Goal: Check status: Check status

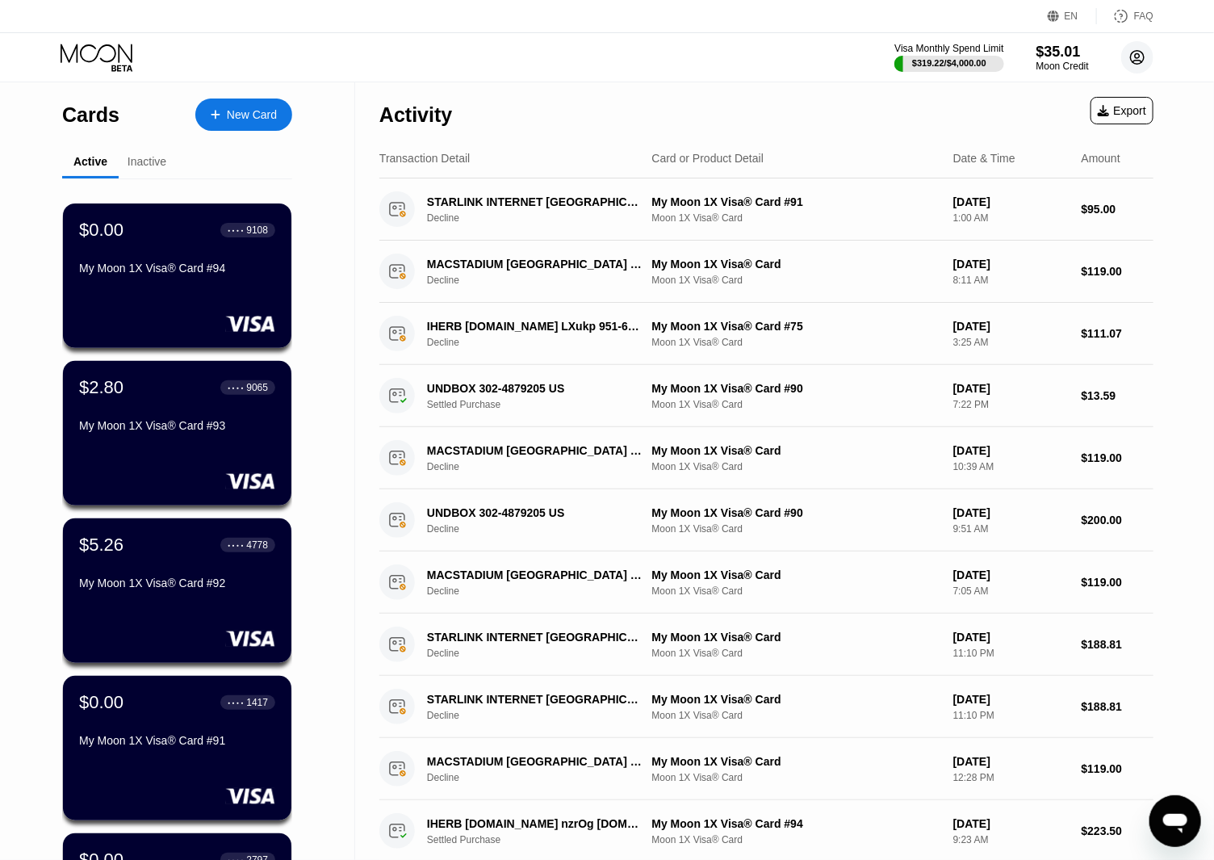
click at [1151, 57] on circle at bounding box center [1137, 57] width 32 height 32
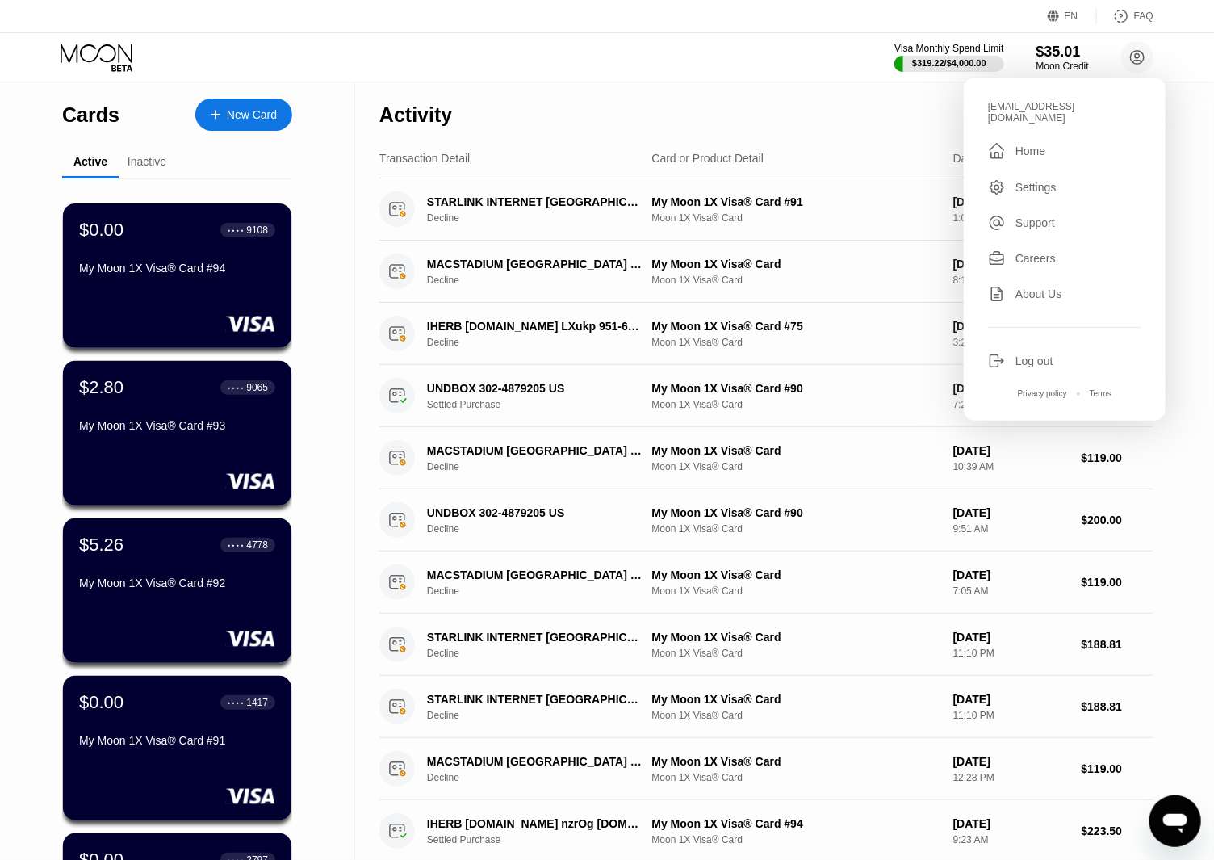
click at [808, 63] on div "Visa Monthly Spend Limit $319.22 / $4,000.00 $35.01 Moon Credit [EMAIL_ADDRESS]…" at bounding box center [607, 57] width 1214 height 48
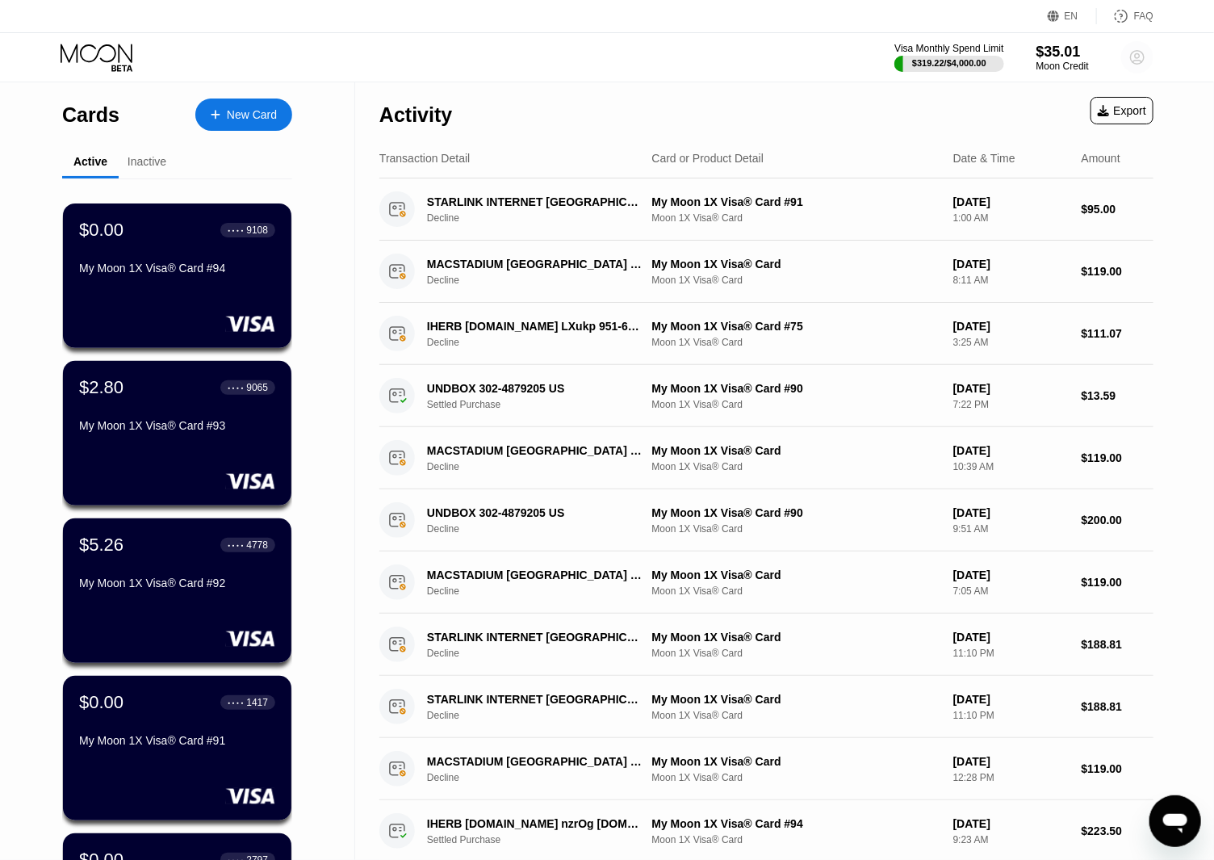
click at [1127, 49] on circle at bounding box center [1137, 57] width 32 height 32
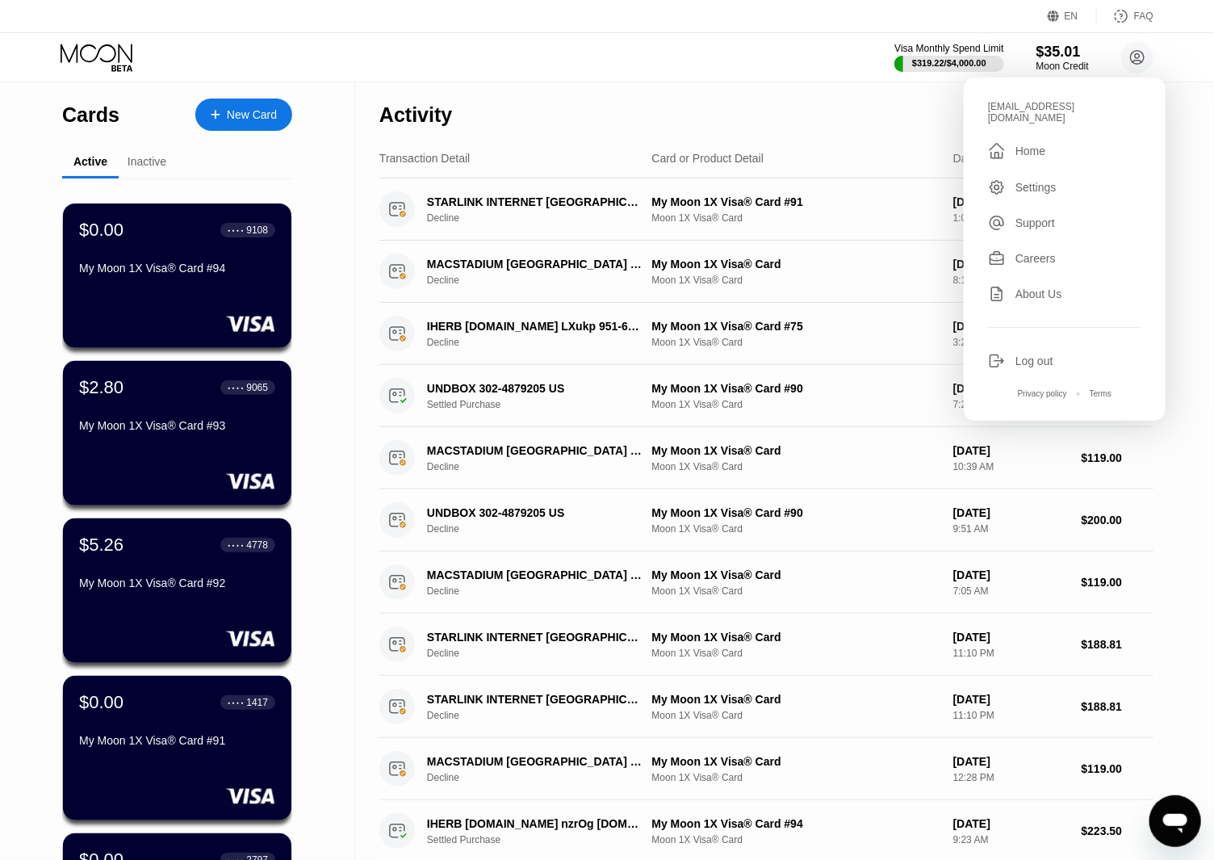
click at [1054, 99] on div "oscarb5687@outlook.com  Home Settings Support Careers About Us Log out Privacy…" at bounding box center [1065, 249] width 202 height 343
click at [1052, 109] on div "[EMAIL_ADDRESS][DOMAIN_NAME]" at bounding box center [1064, 112] width 153 height 23
copy div "oscarb5687@outlook.com "
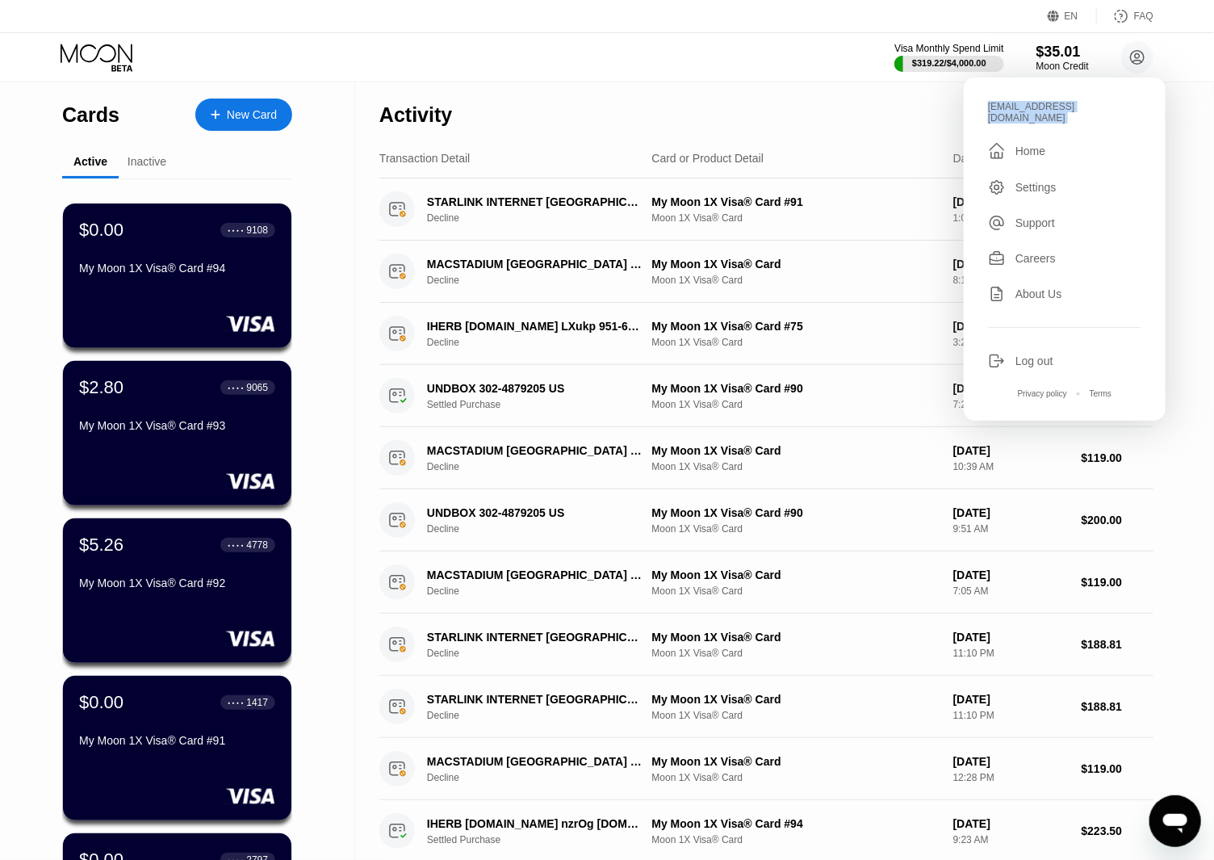
click at [627, 38] on div "Visa Monthly Spend Limit $319.22 / $4,000.00 $35.01 Moon Credit oscarb5687@outl…" at bounding box center [607, 57] width 1214 height 48
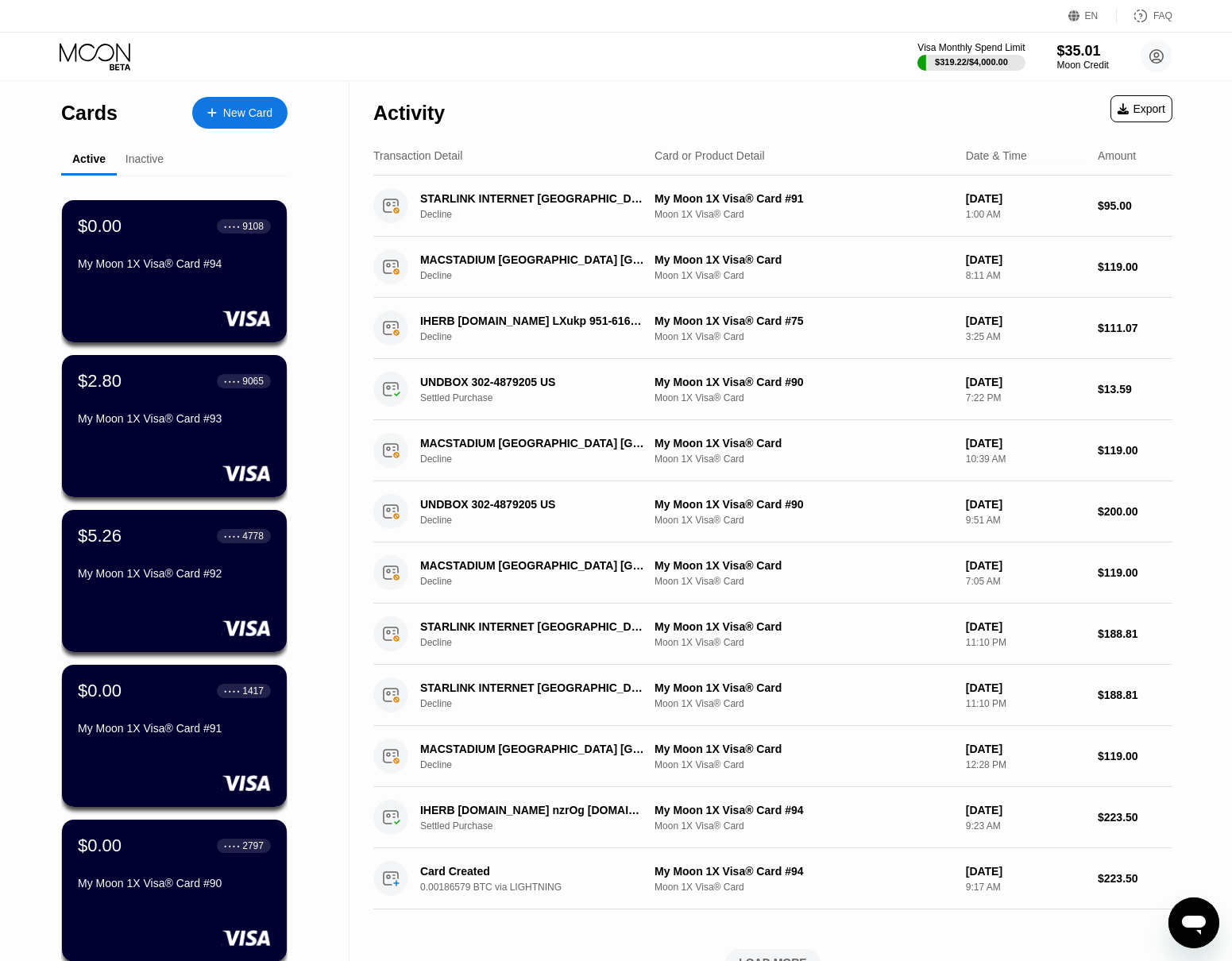
scroll to position [331, 0]
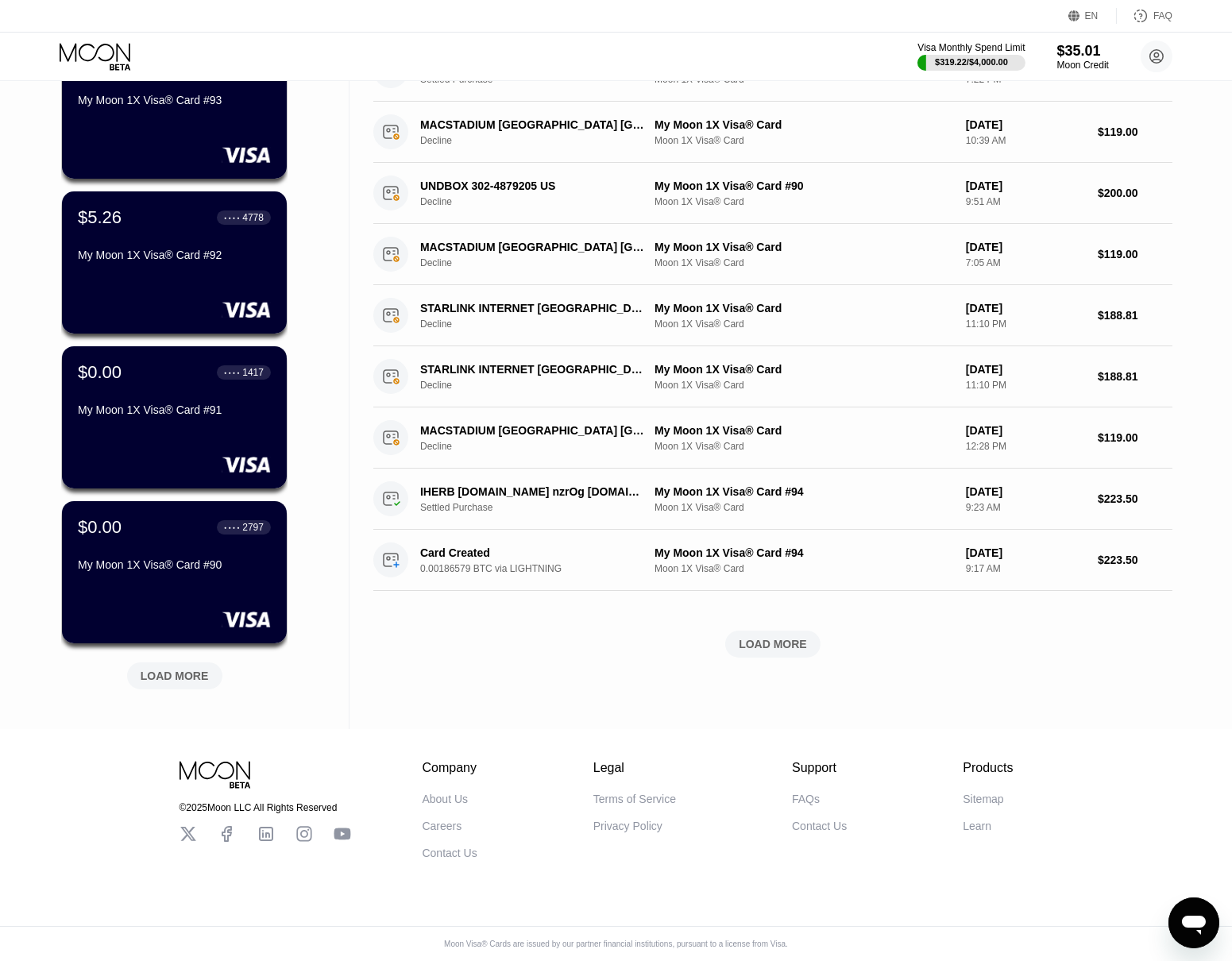
click at [199, 669] on div "LOAD MORE" at bounding box center [174, 676] width 68 height 15
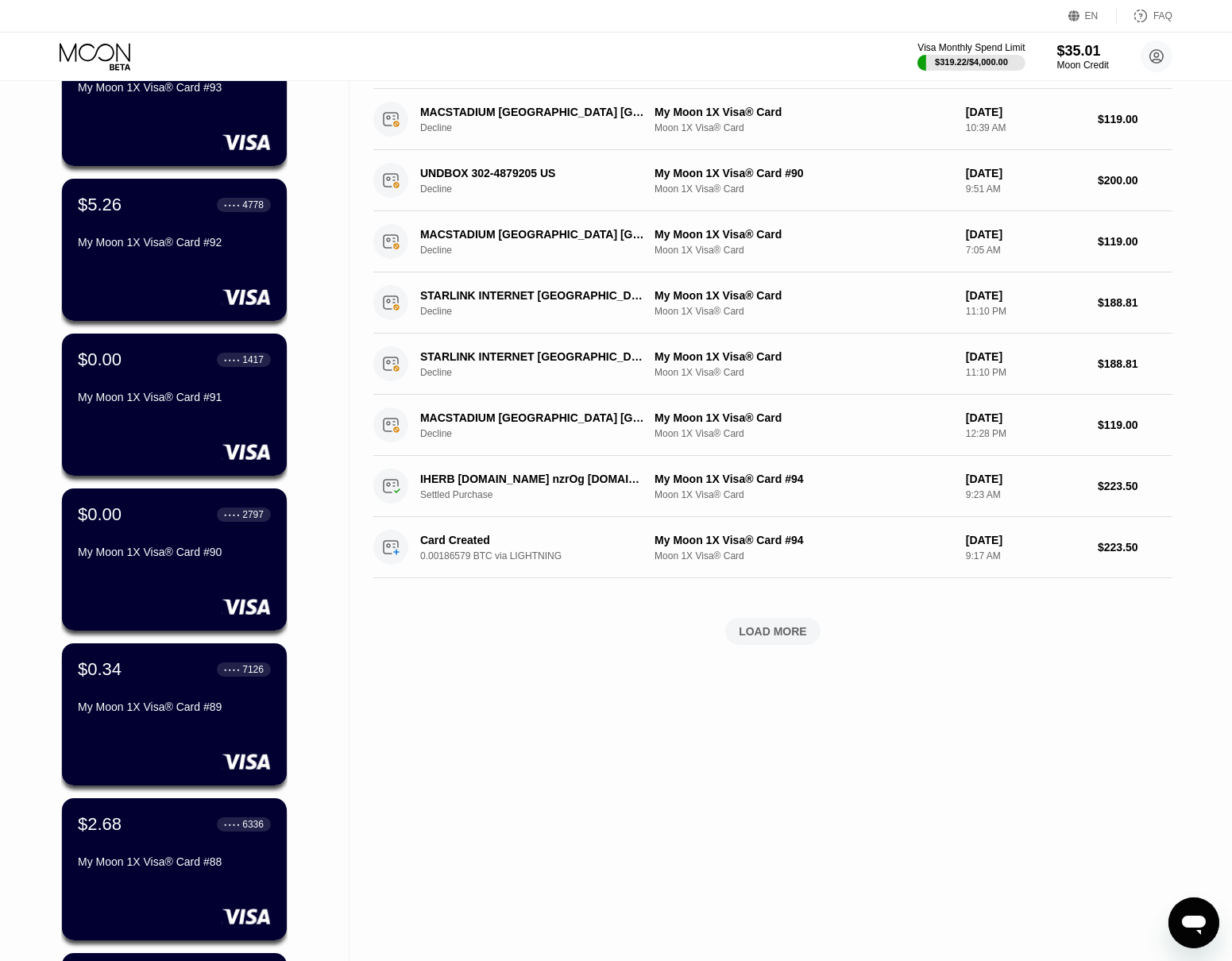
scroll to position [1107, 0]
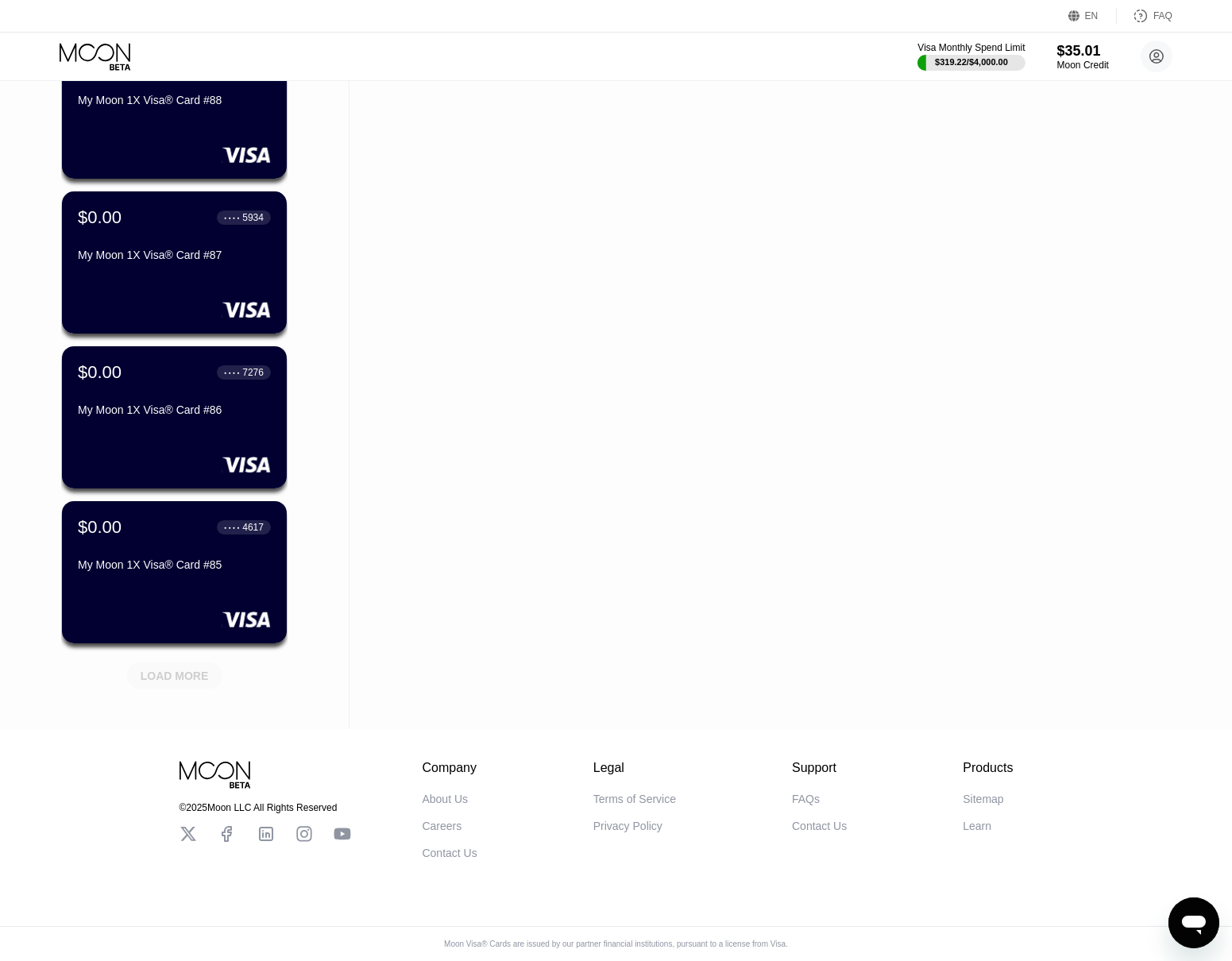
click at [207, 669] on div "LOAD MORE" at bounding box center [174, 676] width 68 height 15
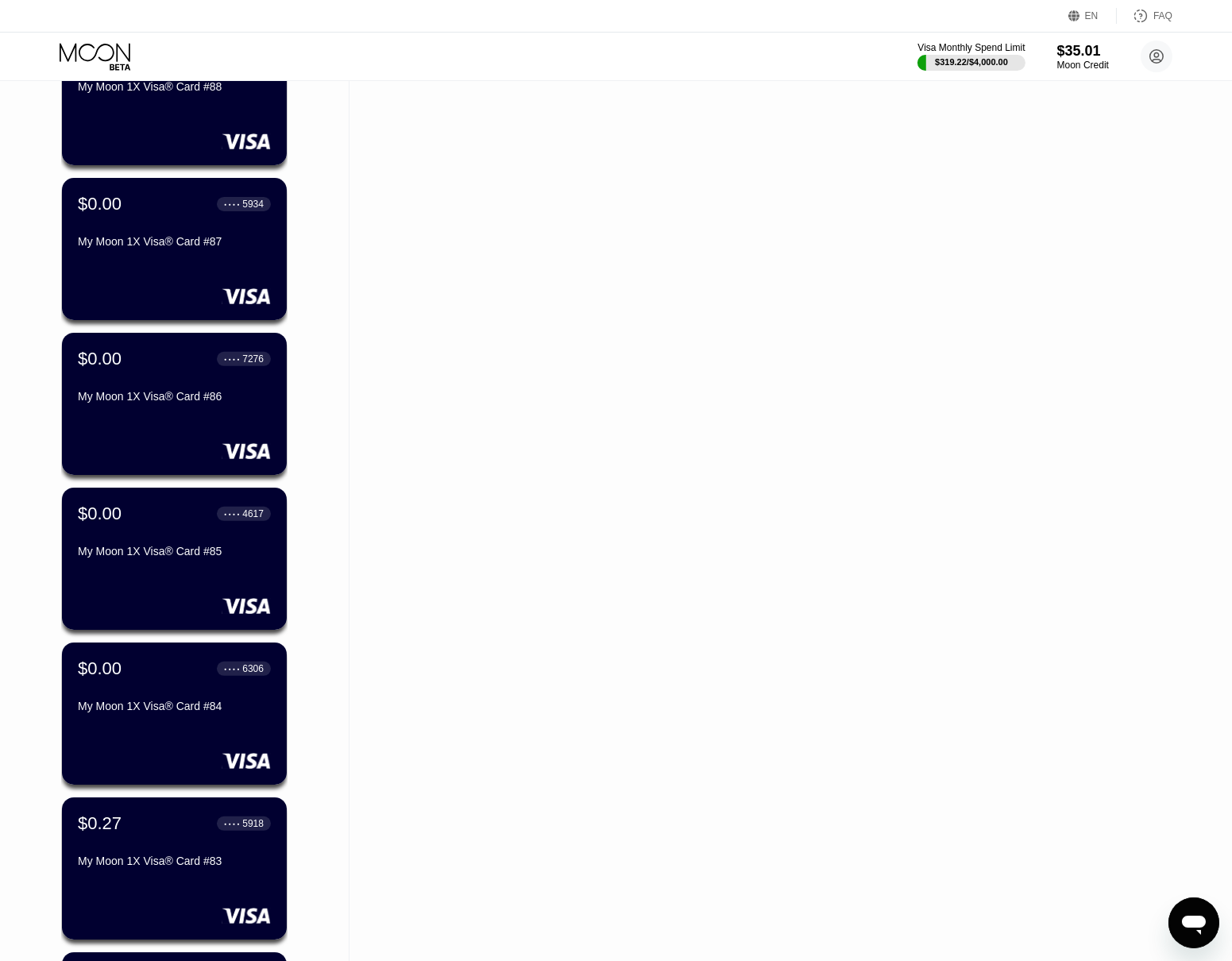
scroll to position [1880, 0]
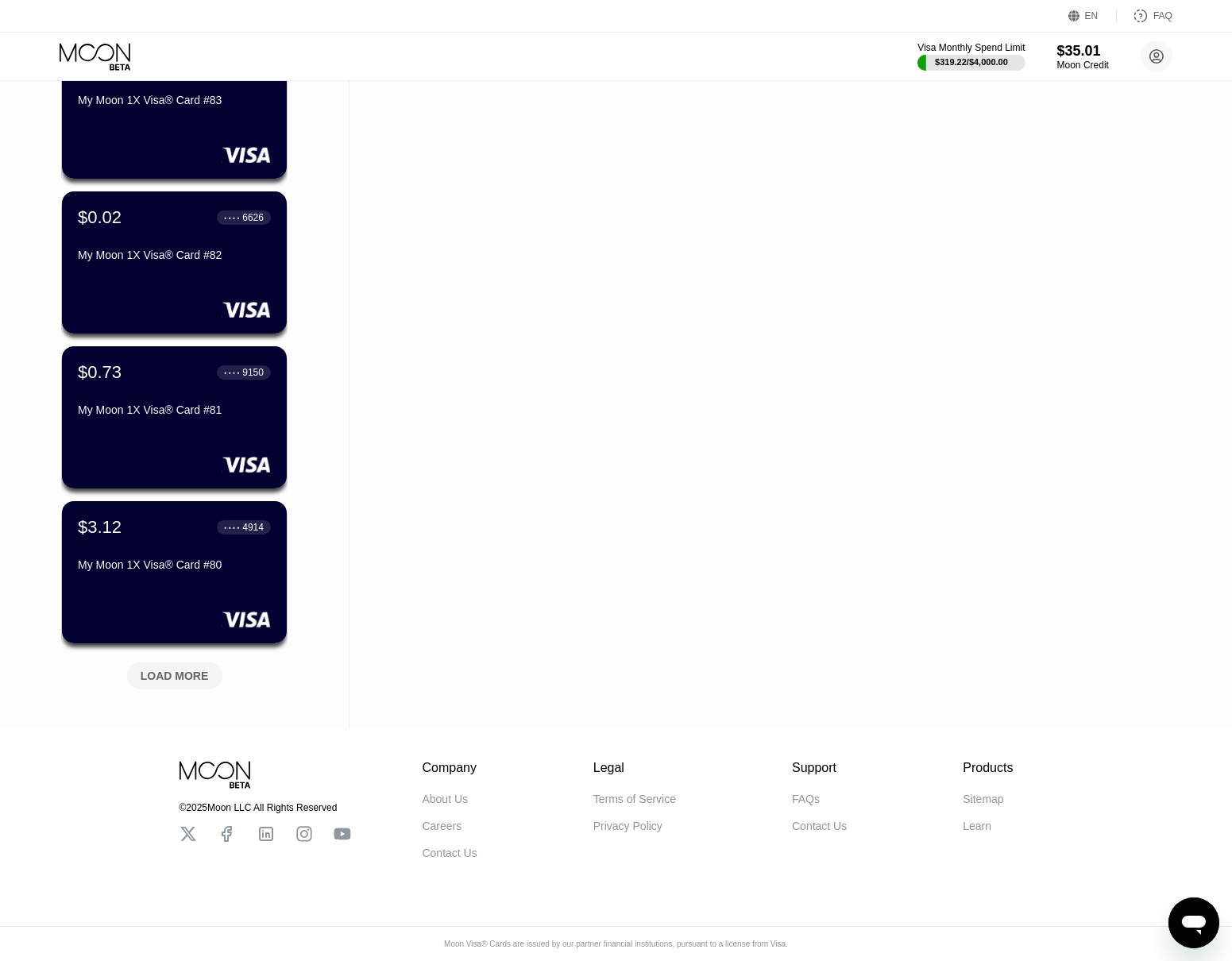
click at [207, 669] on div "LOAD MORE" at bounding box center [174, 676] width 68 height 15
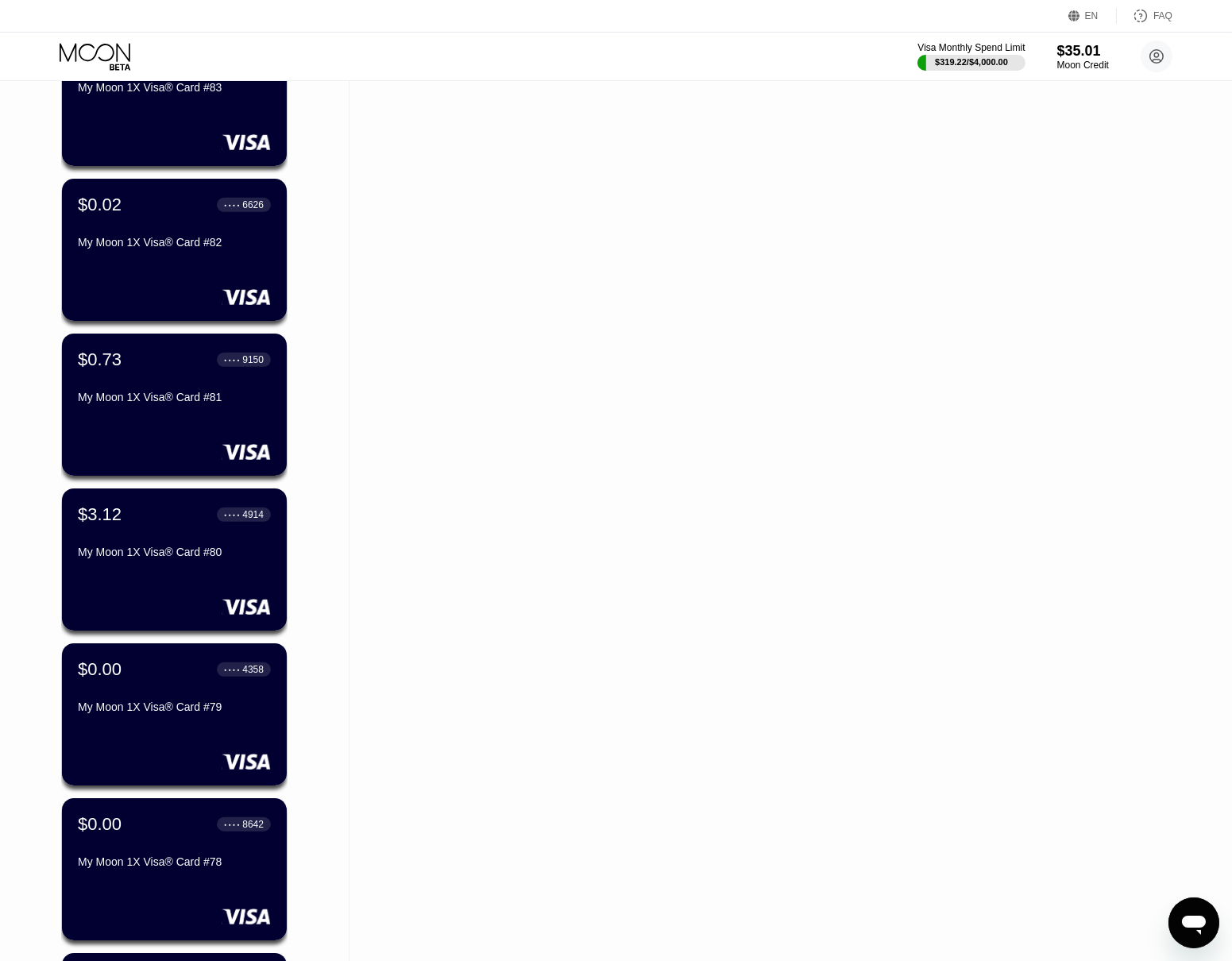
scroll to position [2655, 0]
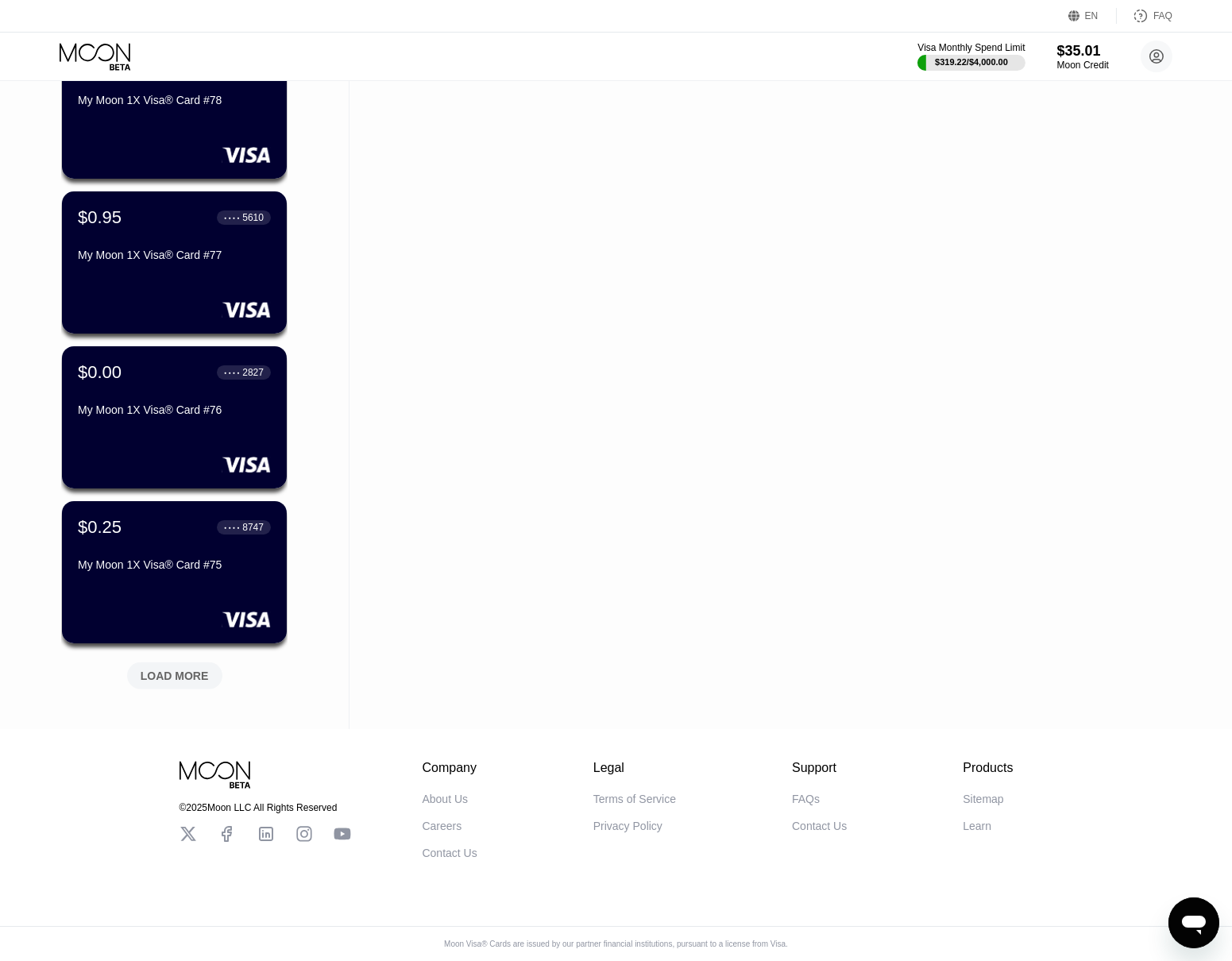
click at [207, 669] on div "LOAD MORE" at bounding box center [174, 676] width 68 height 15
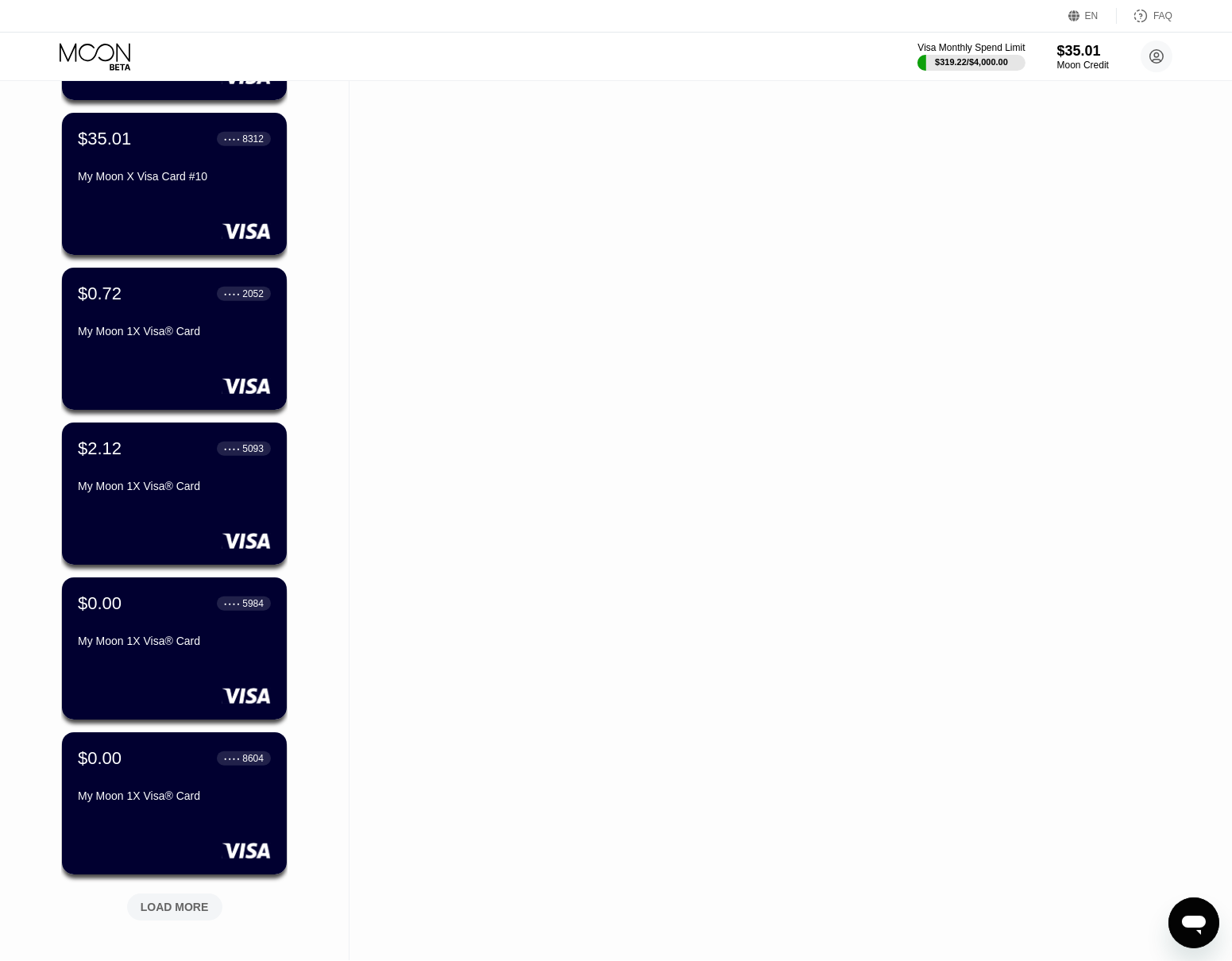
scroll to position [3428, 0]
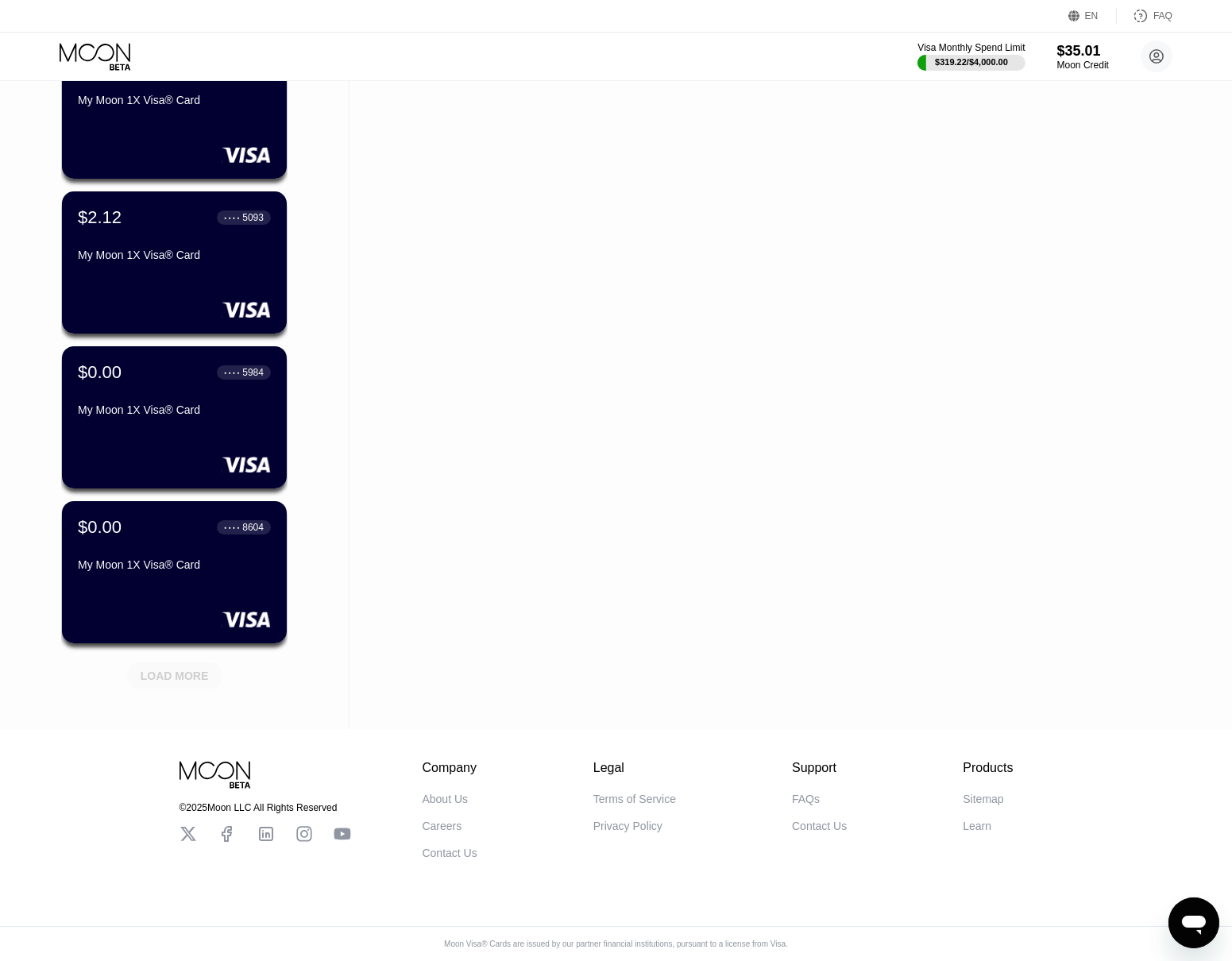
click at [175, 669] on div "LOAD MORE" at bounding box center [174, 676] width 68 height 15
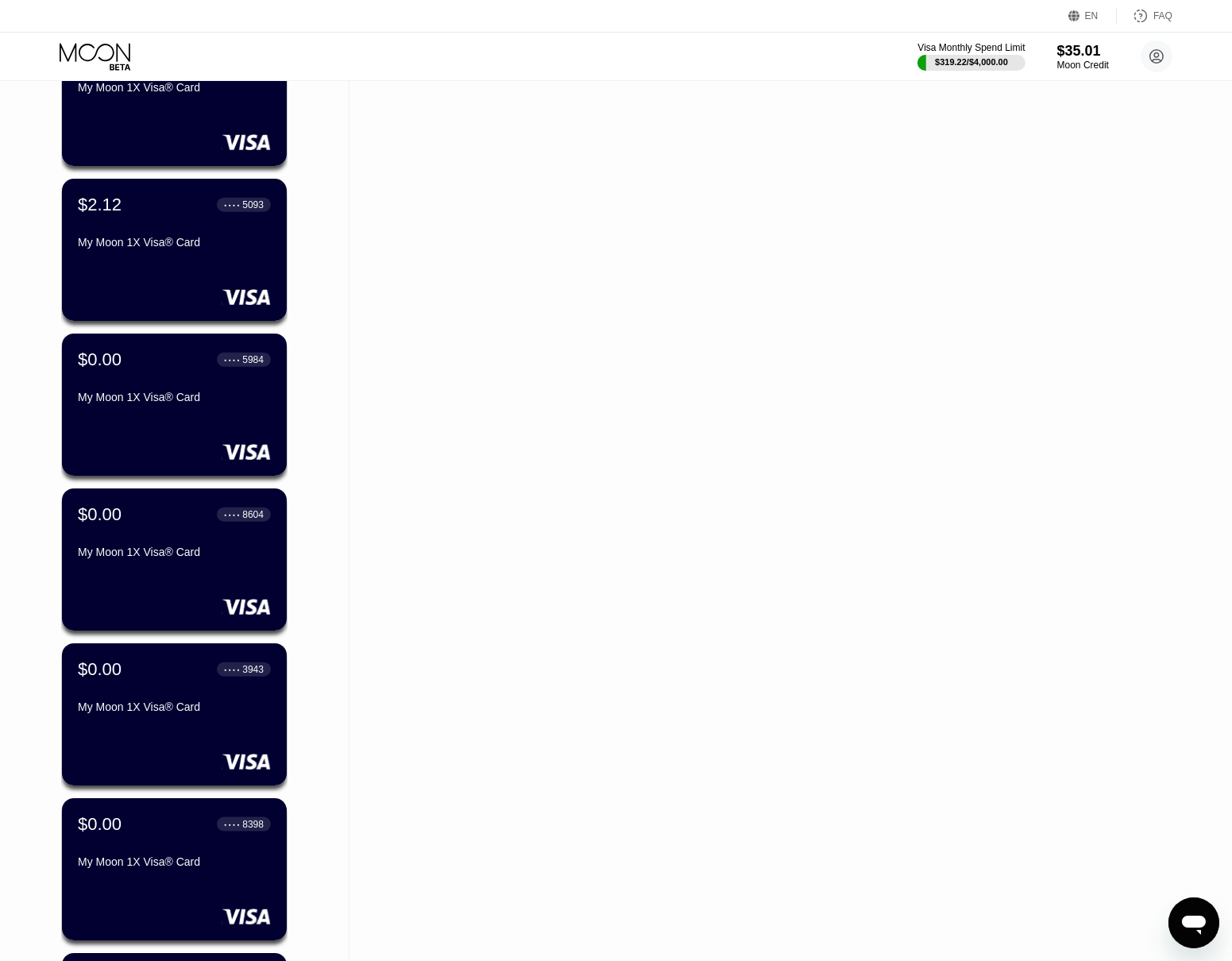
scroll to position [4203, 0]
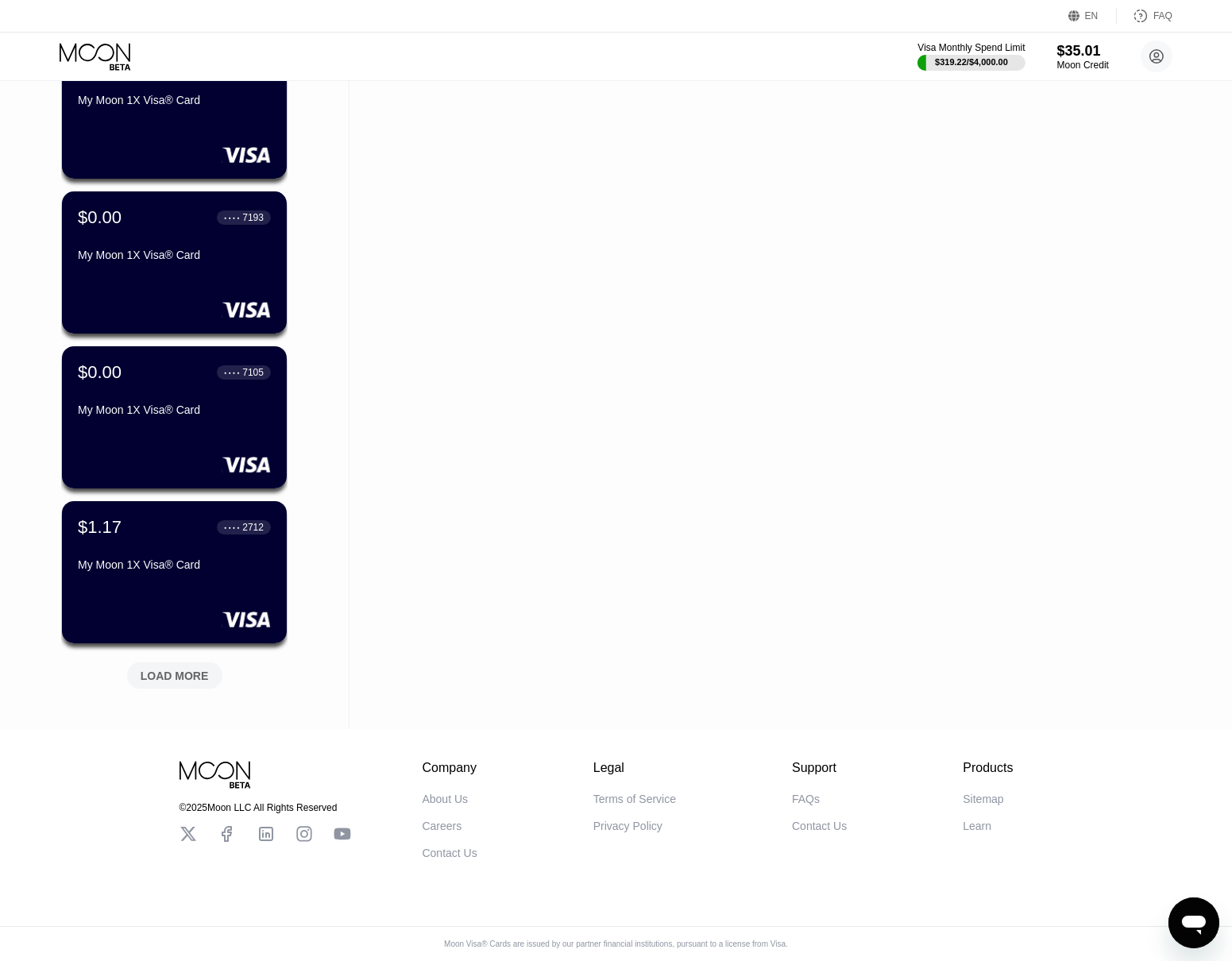
click at [188, 669] on div "LOAD MORE" at bounding box center [174, 676] width 68 height 15
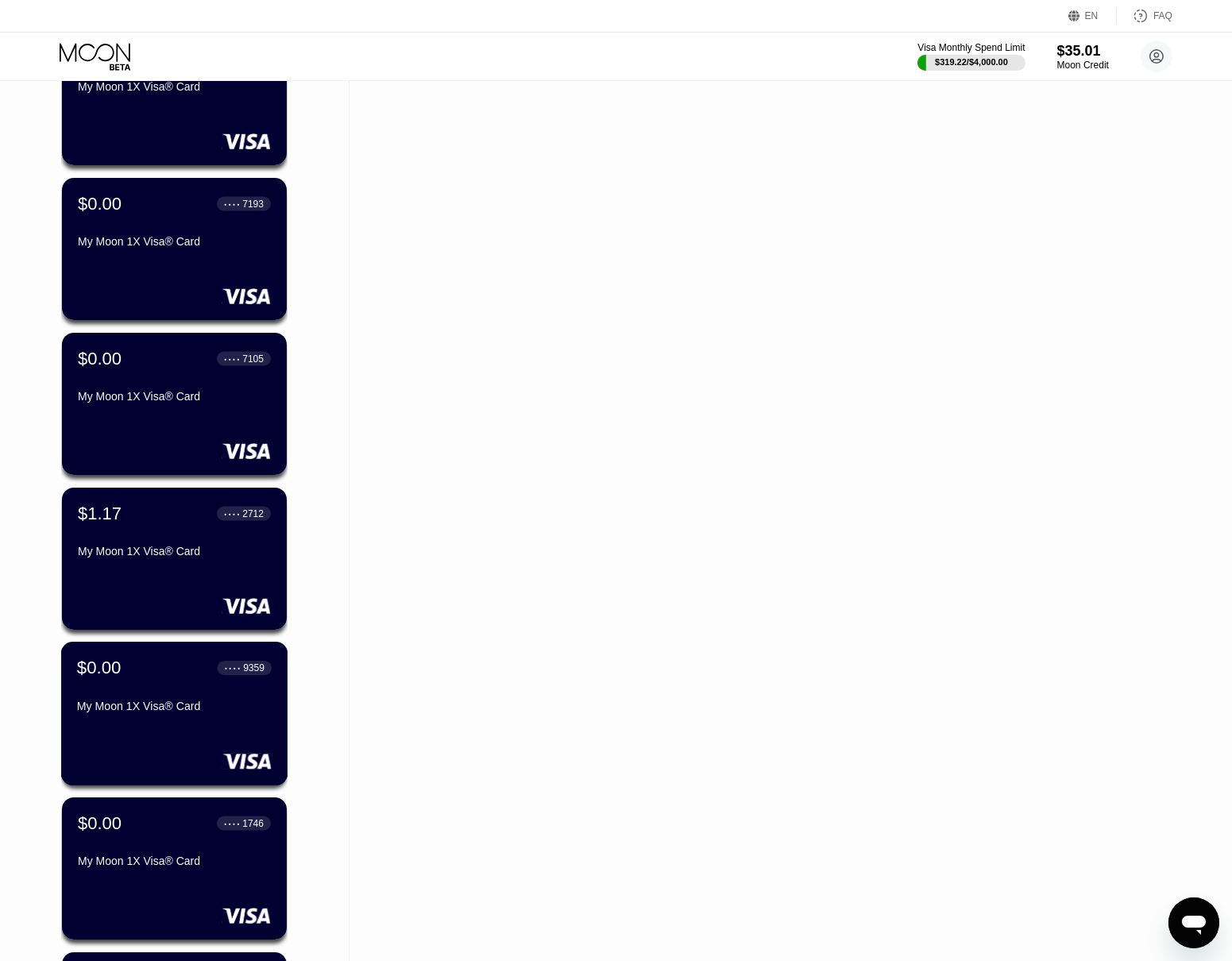
scroll to position [4977, 0]
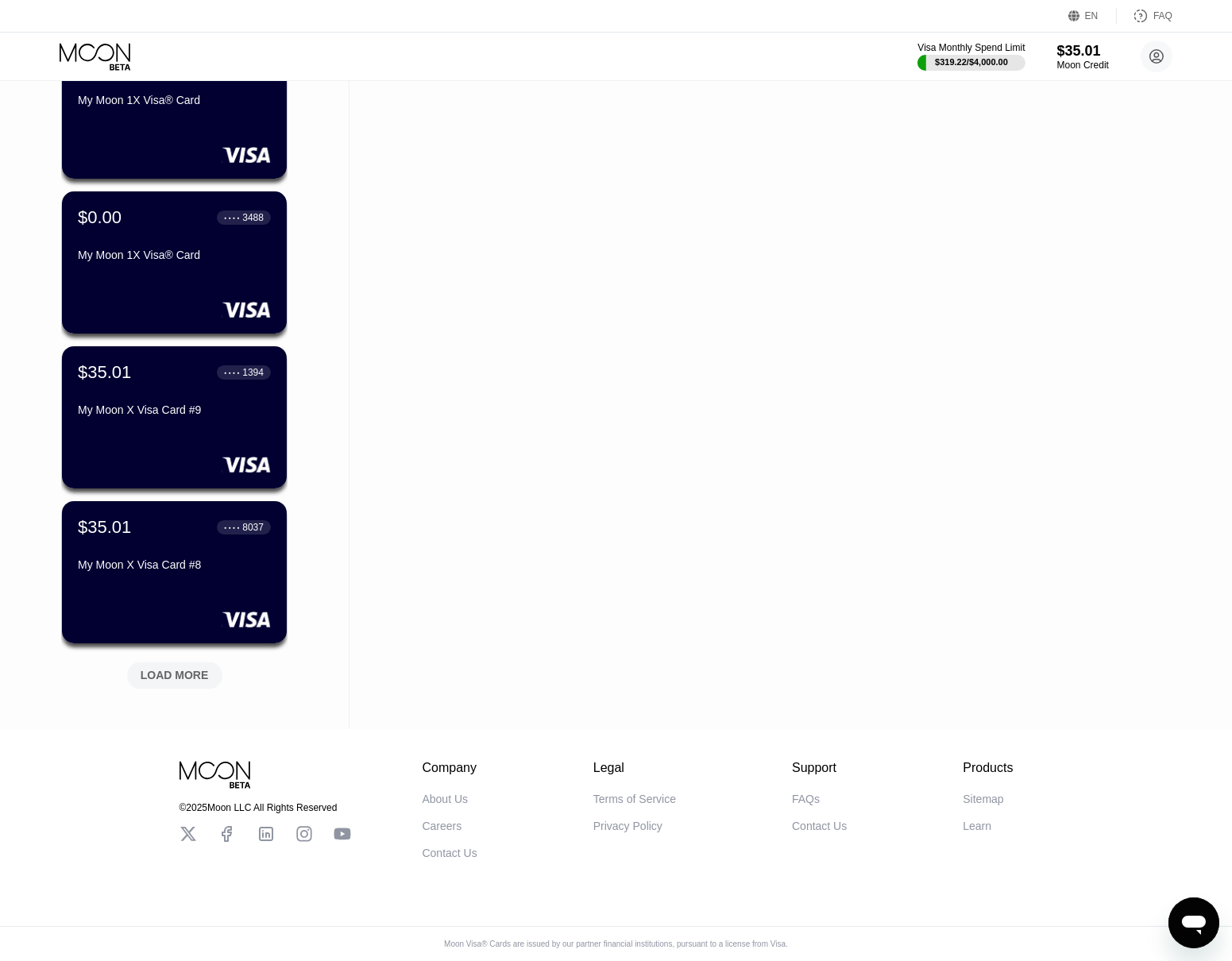
click at [192, 669] on div "LOAD MORE" at bounding box center [174, 676] width 68 height 15
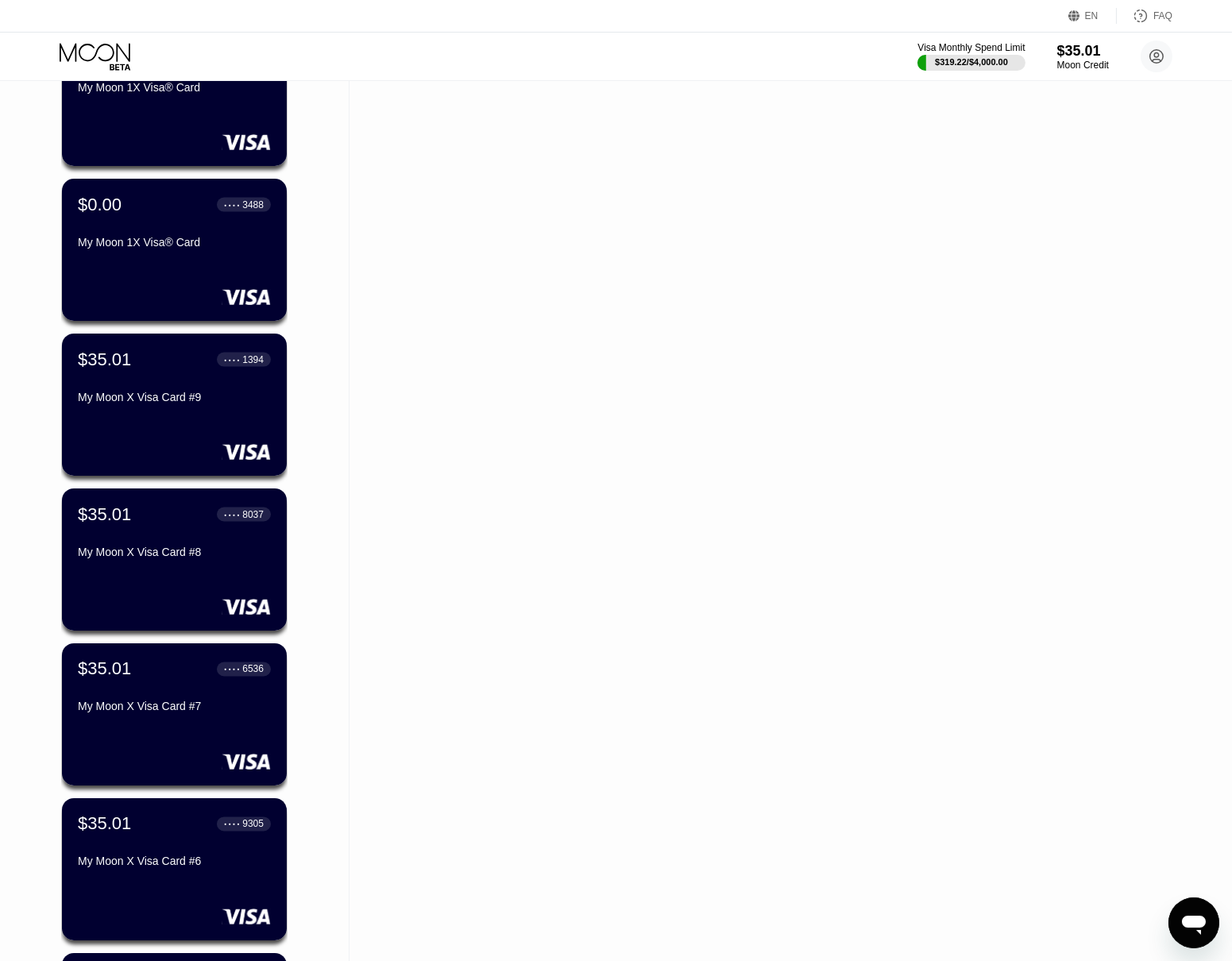
scroll to position [5751, 0]
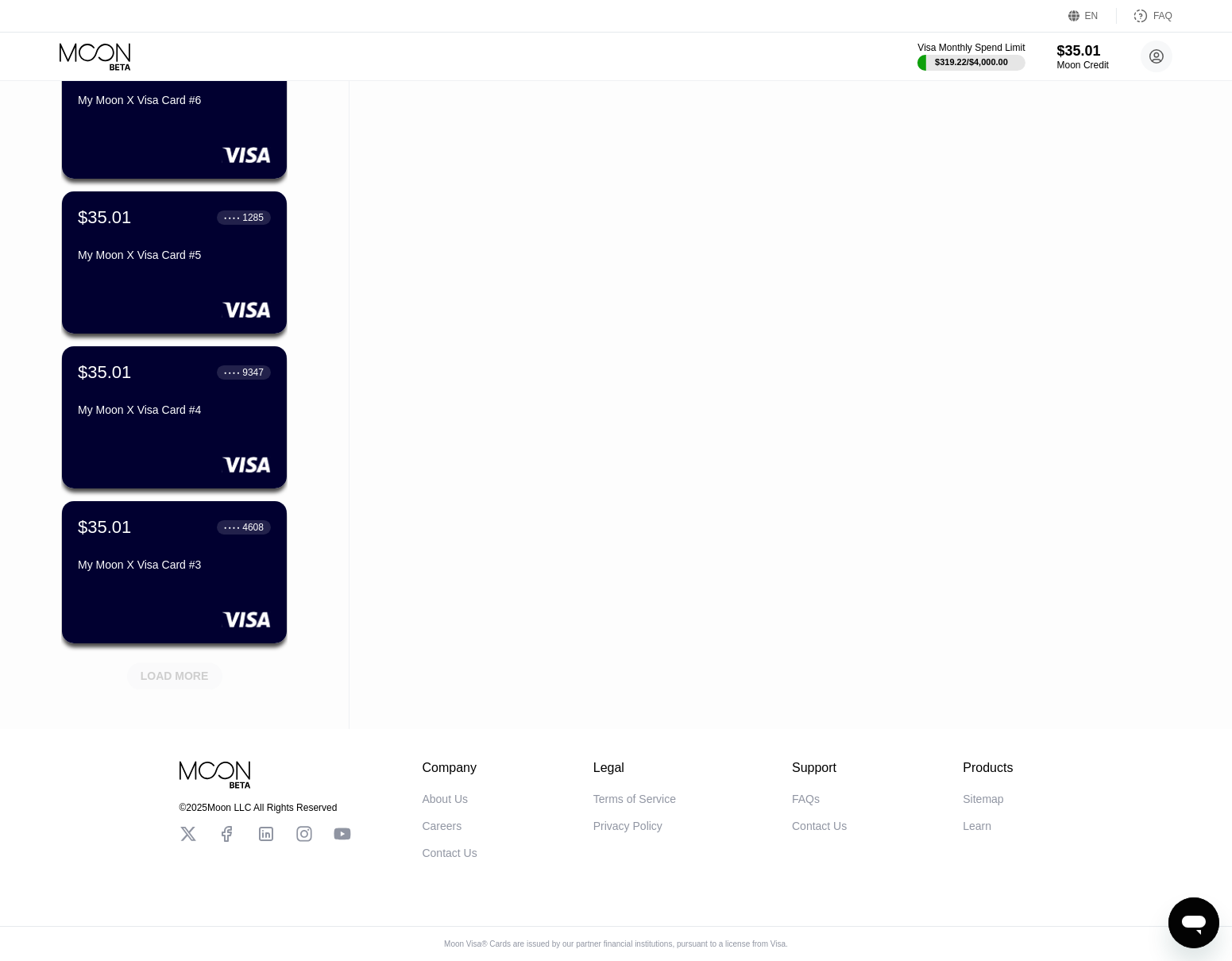
click at [186, 669] on div "LOAD MORE" at bounding box center [174, 676] width 68 height 15
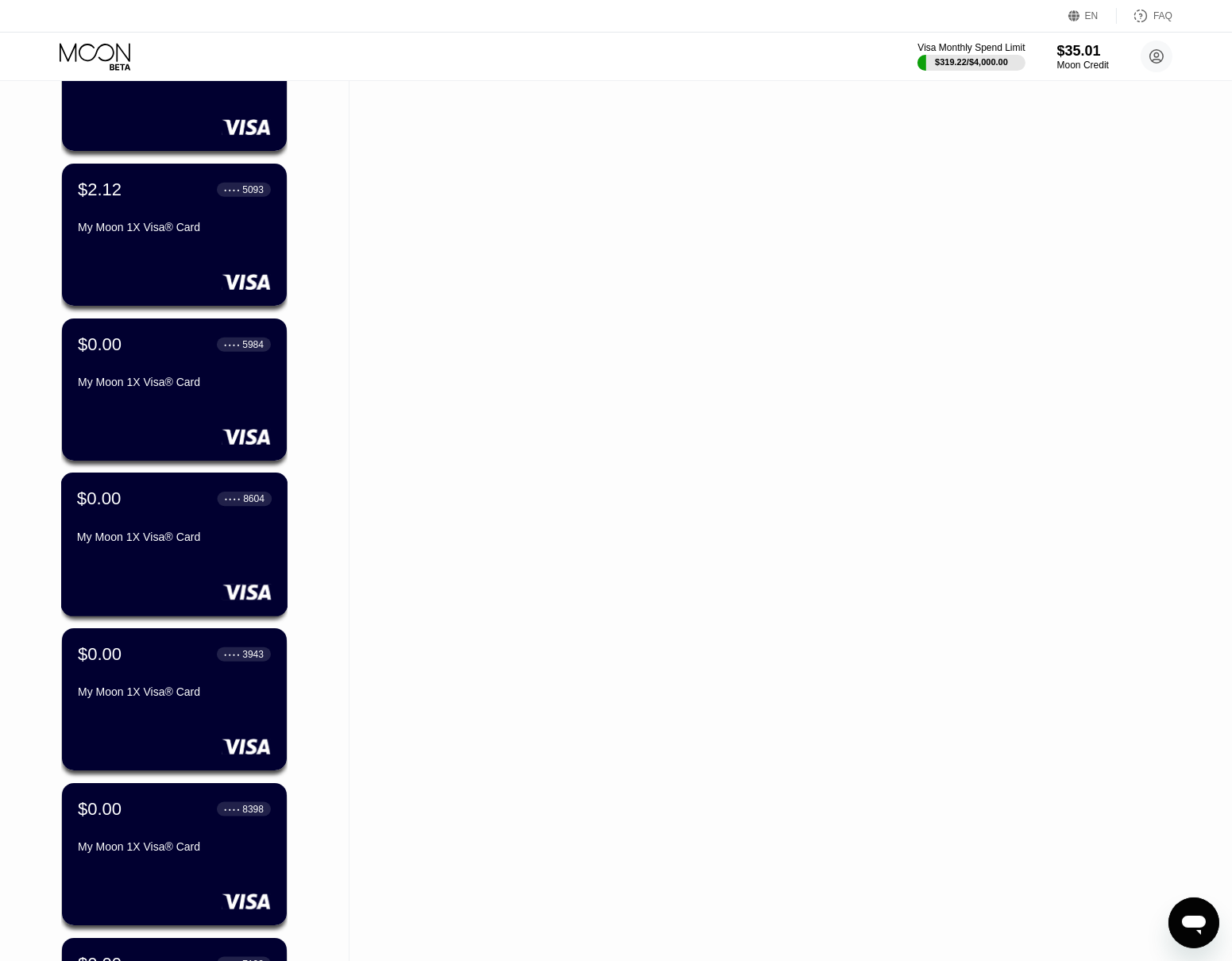
scroll to position [3179, 0]
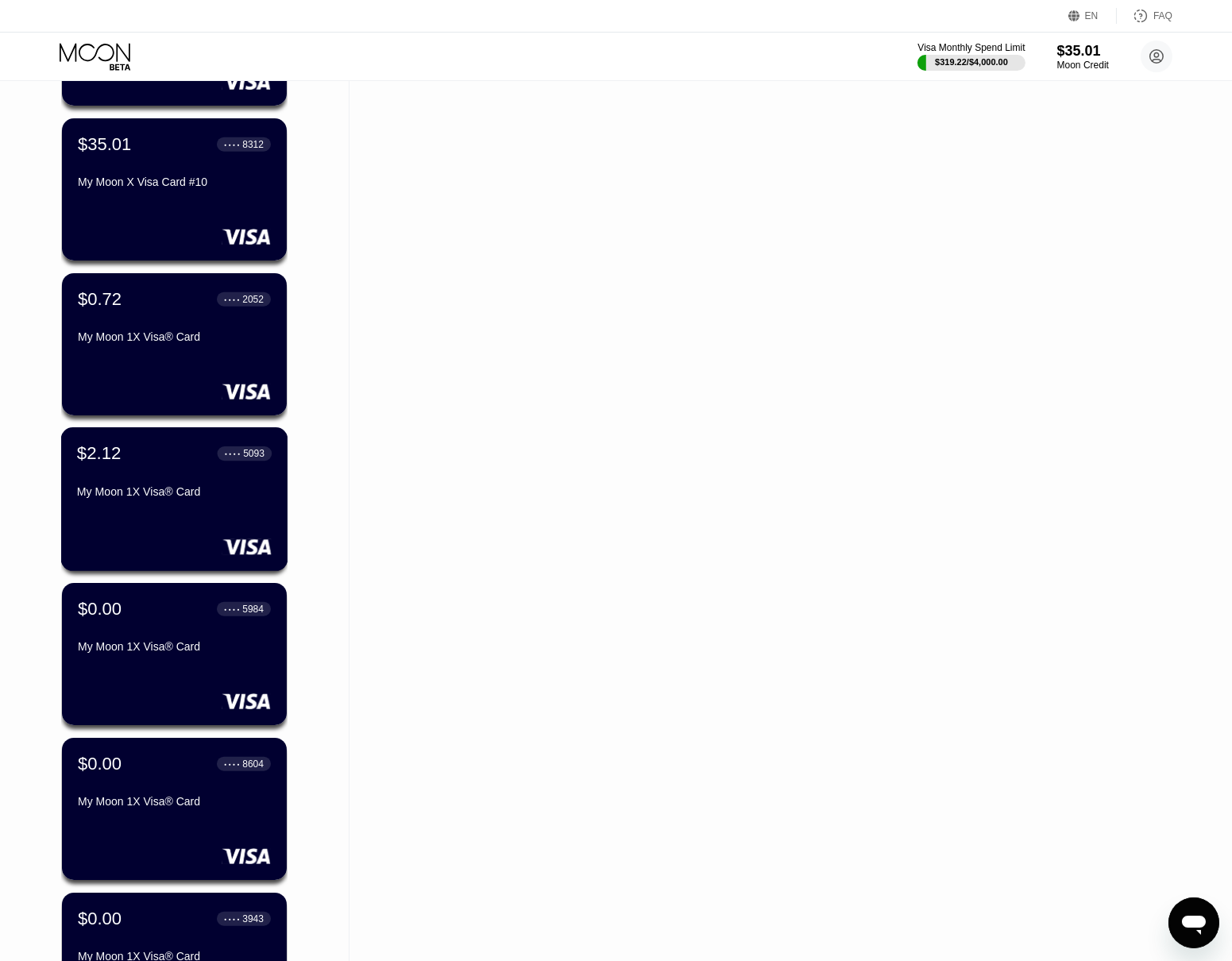
click at [171, 505] on div "My Moon 1X Visa® Card" at bounding box center [174, 494] width 195 height 19
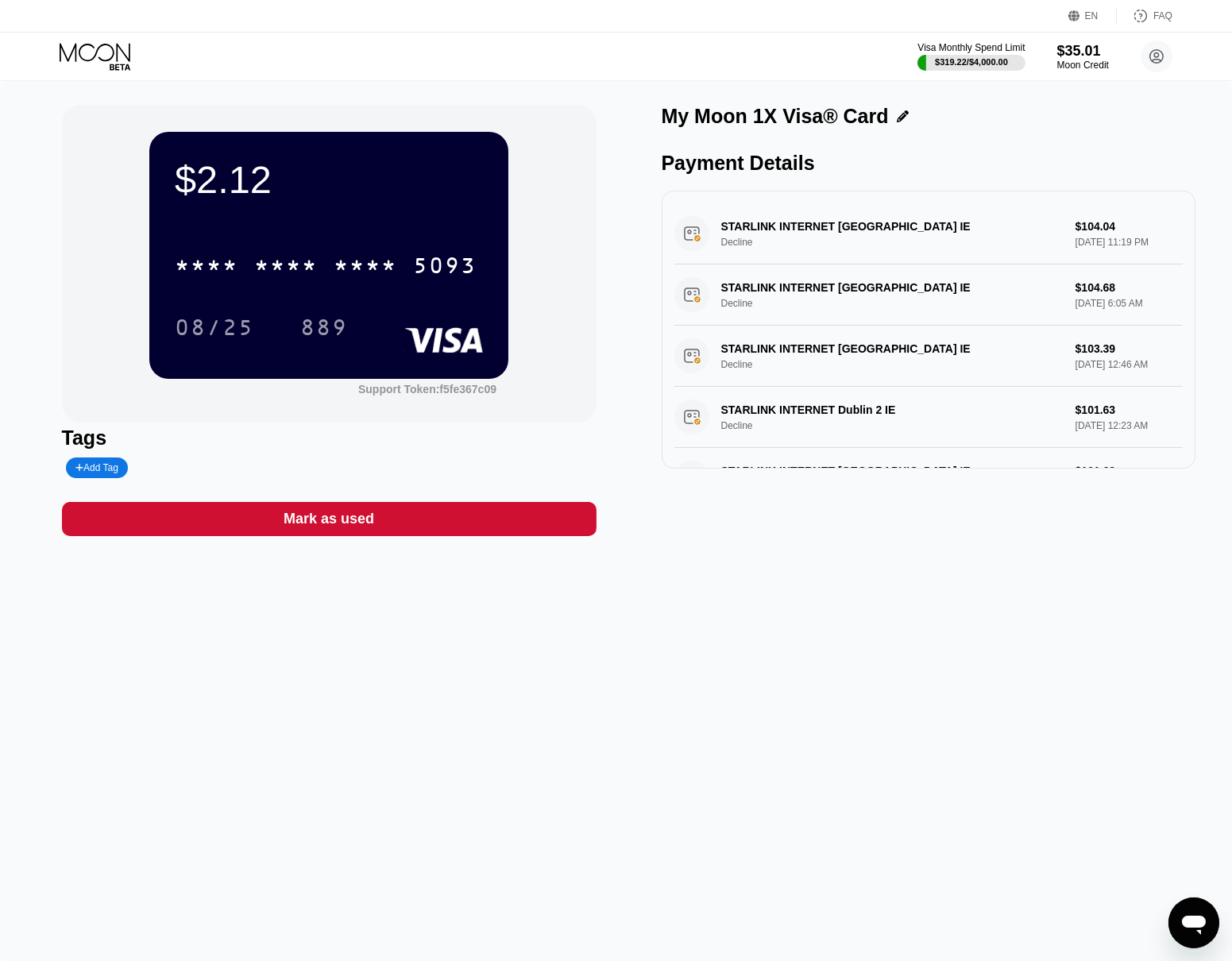
scroll to position [311, 0]
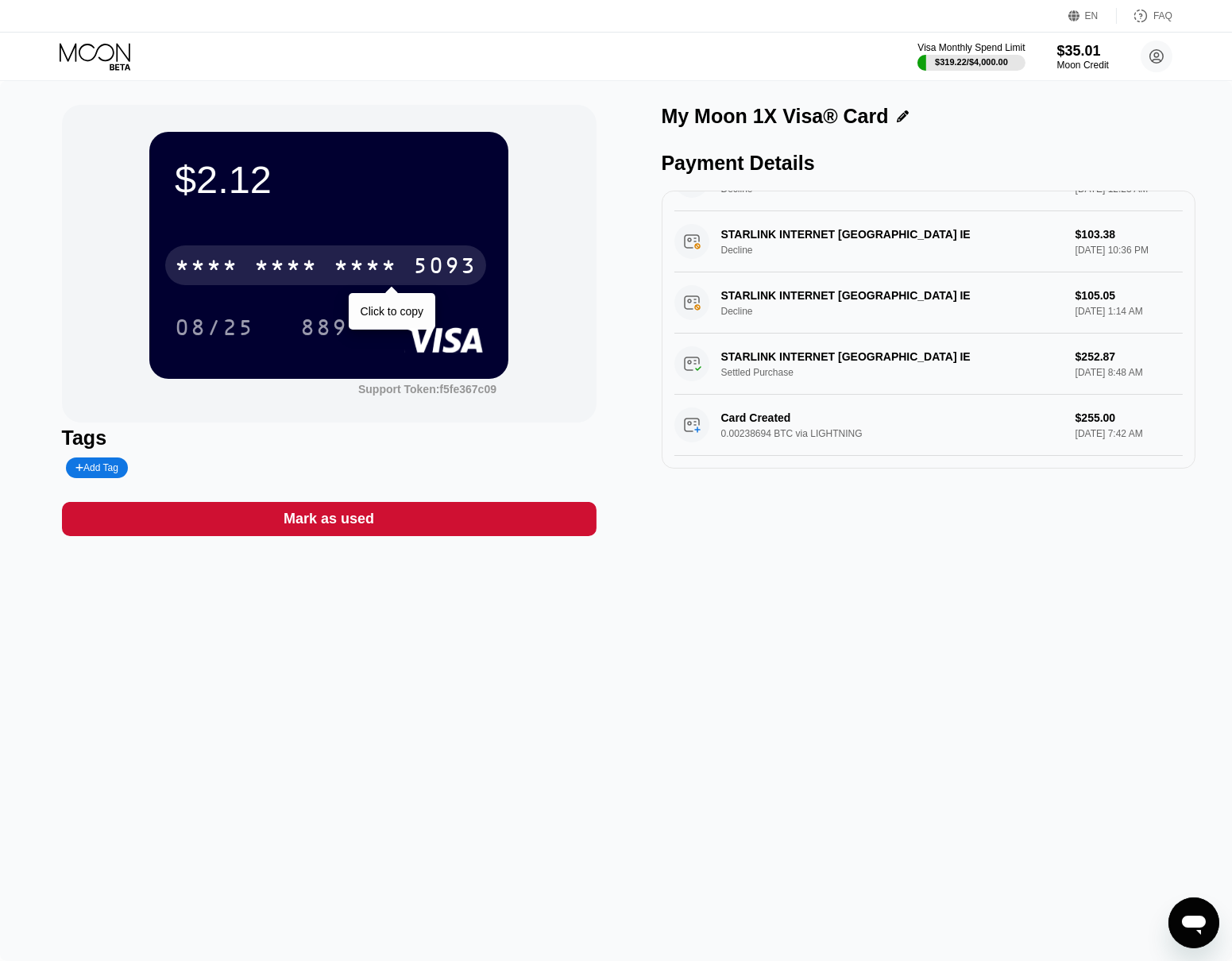
click at [356, 273] on div "* * * *" at bounding box center [365, 268] width 64 height 26
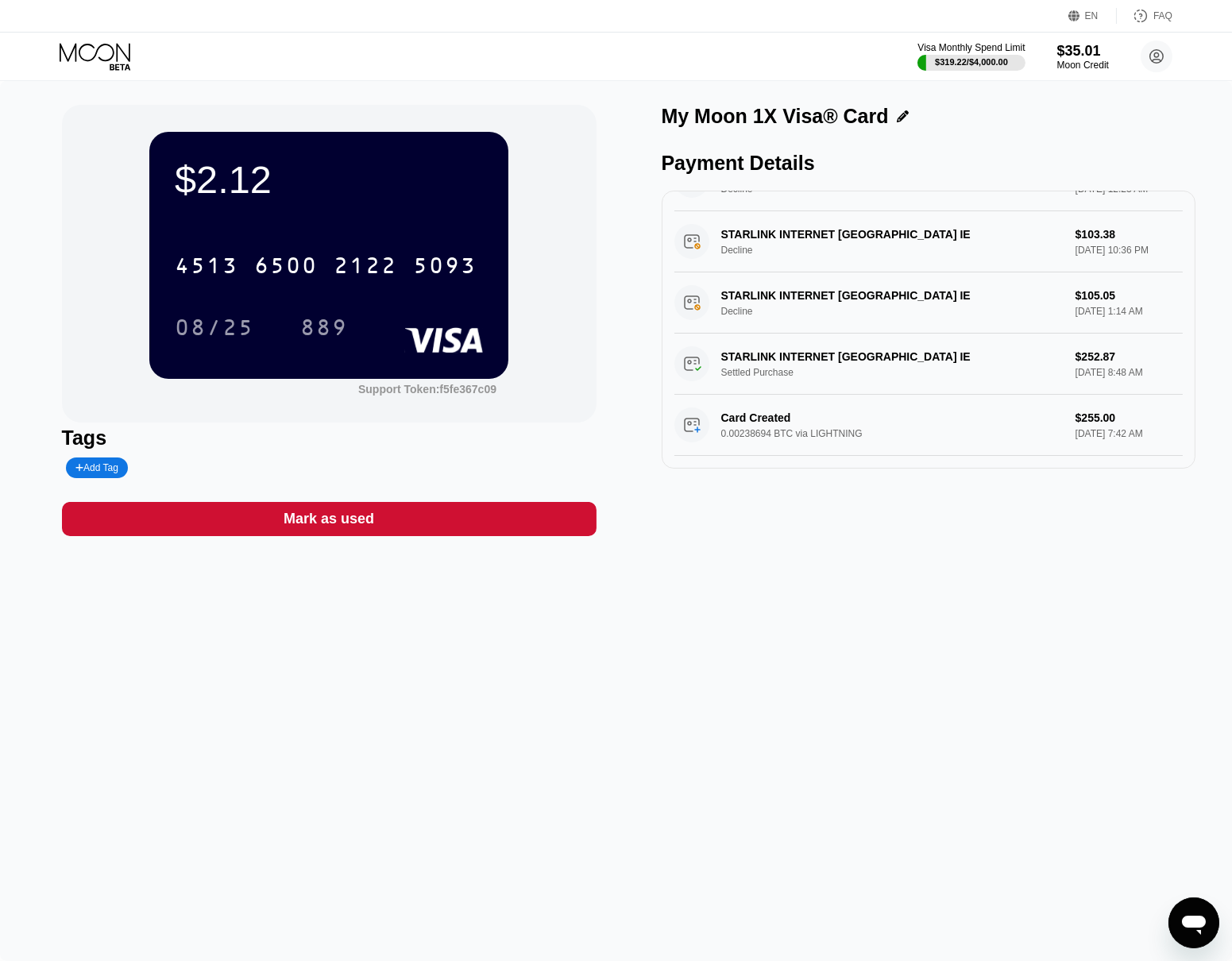
click at [909, 649] on div "$2.12 4513 6500 2122 5093 08/25 889 Support Token: f5fe367c09 Tags Add Tag Mark…" at bounding box center [616, 520] width 1232 height 880
drag, startPoint x: 605, startPoint y: 597, endPoint x: 589, endPoint y: 583, distance: 21.3
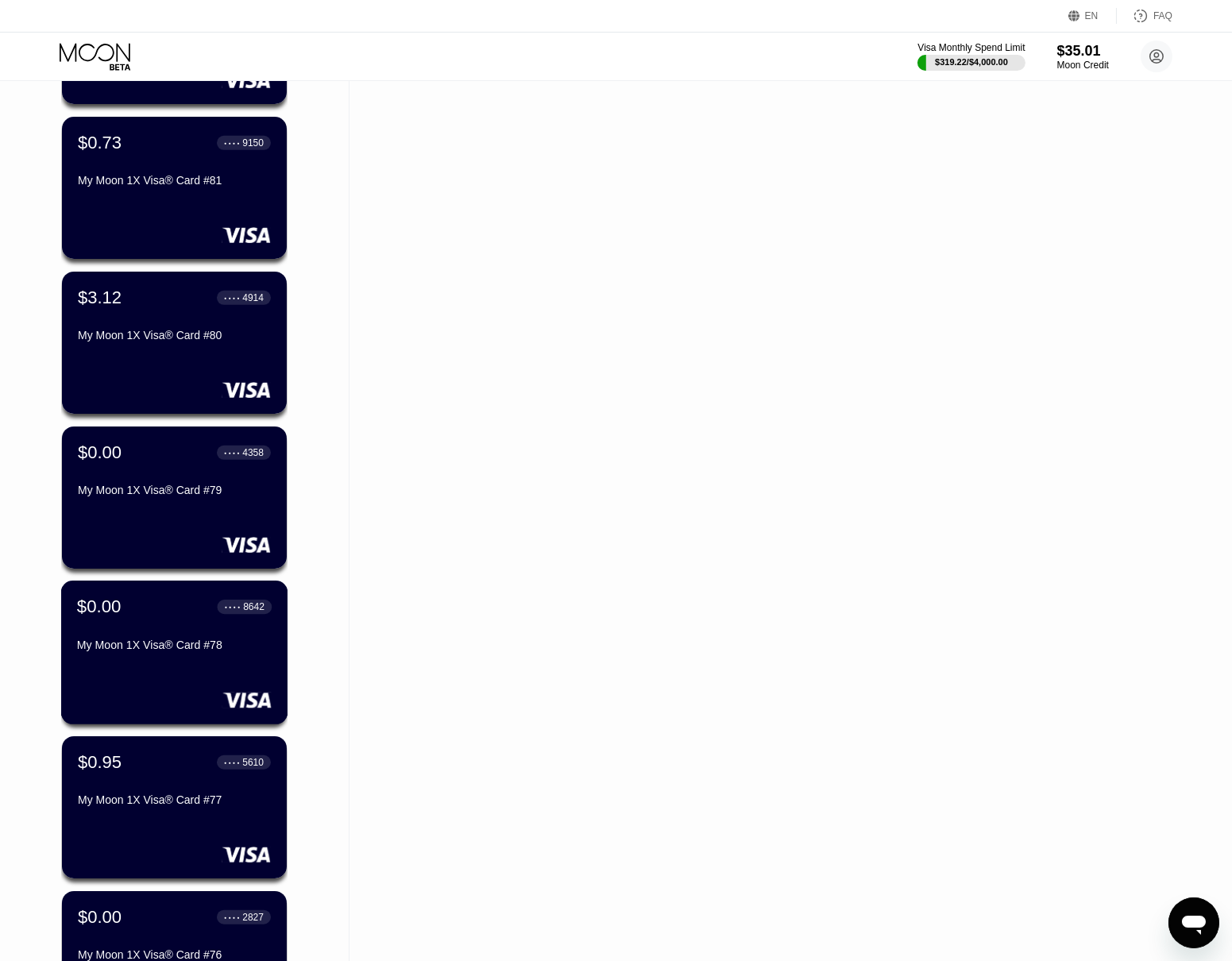
scroll to position [2008, 0]
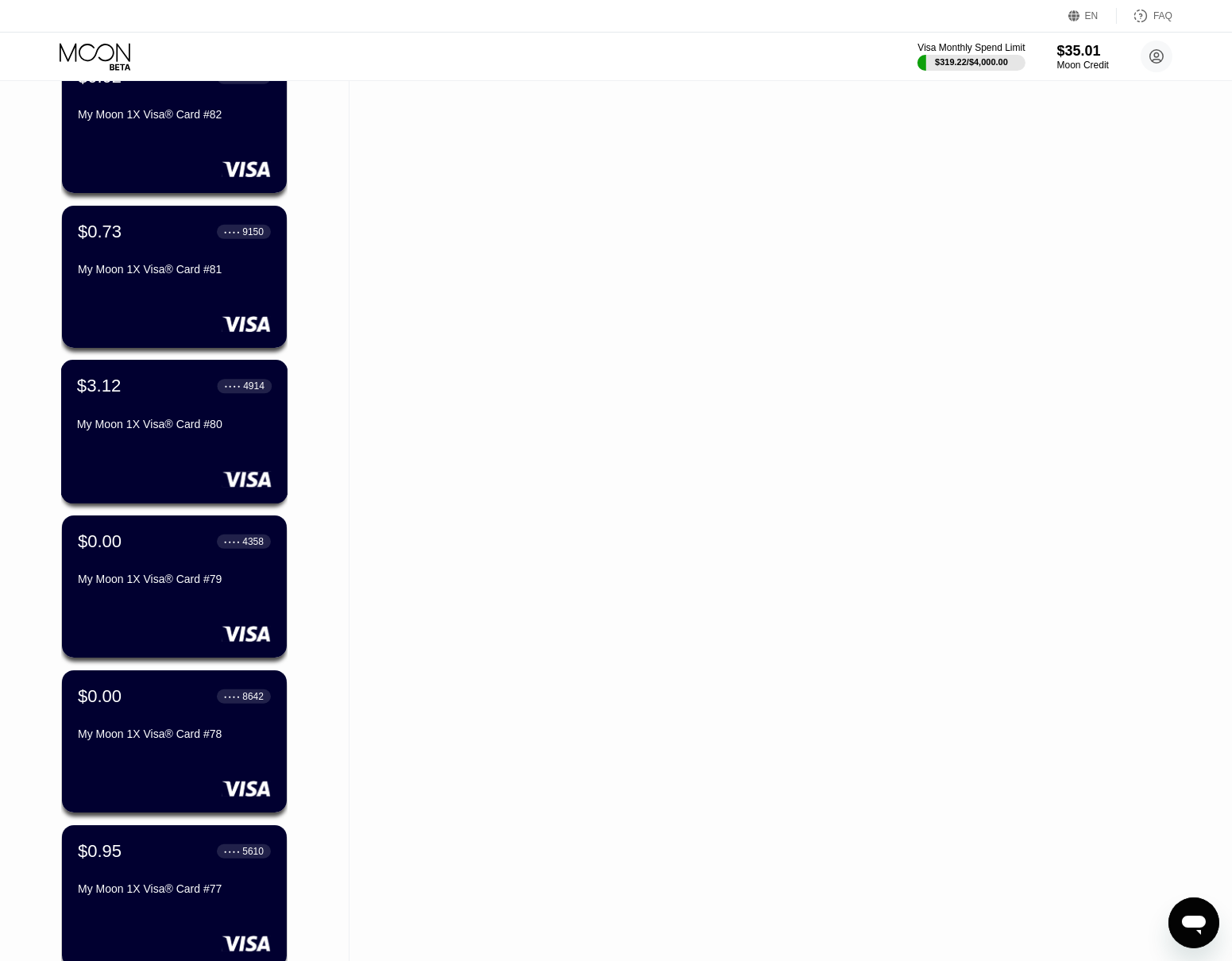
click at [193, 423] on div "My Moon 1X Visa® Card #80" at bounding box center [174, 424] width 195 height 13
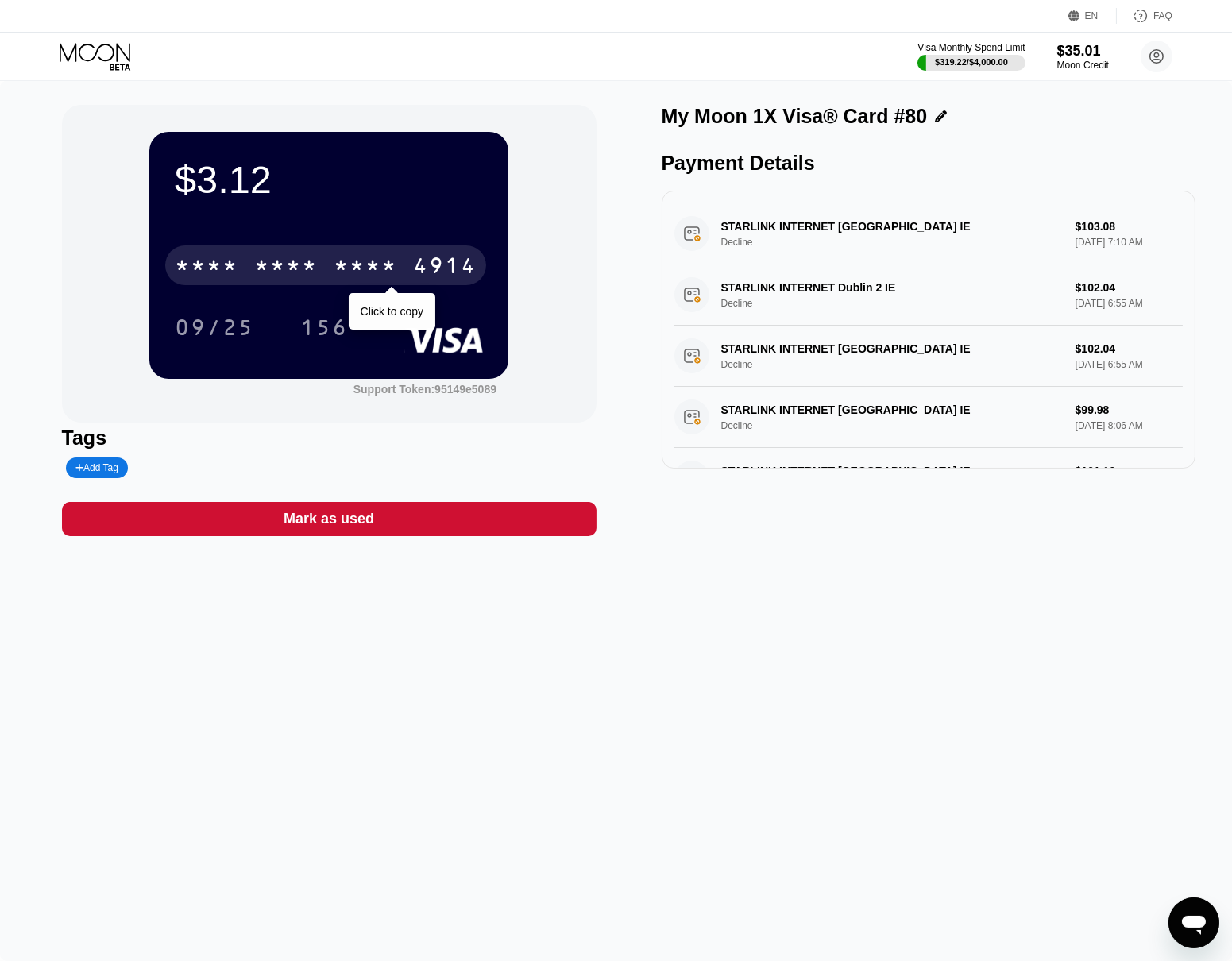
click at [341, 267] on div "* * * *" at bounding box center [365, 268] width 64 height 26
click at [838, 697] on div "$3.12 [CREDIT_CARD_NUMBER] Click to copy 09/25 156 Support Token: 95149e5089 Ta…" at bounding box center [616, 520] width 1232 height 880
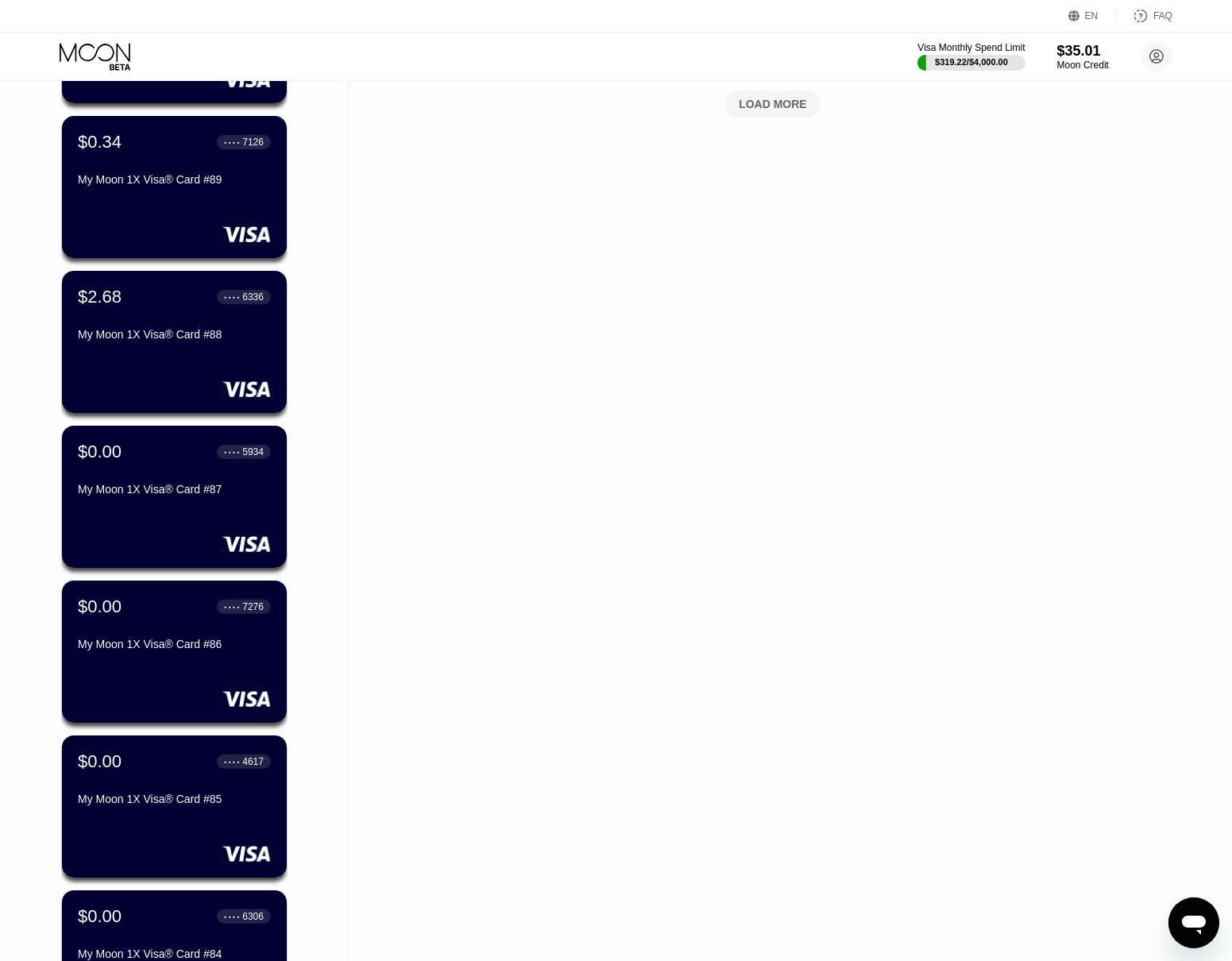
scroll to position [770, 0]
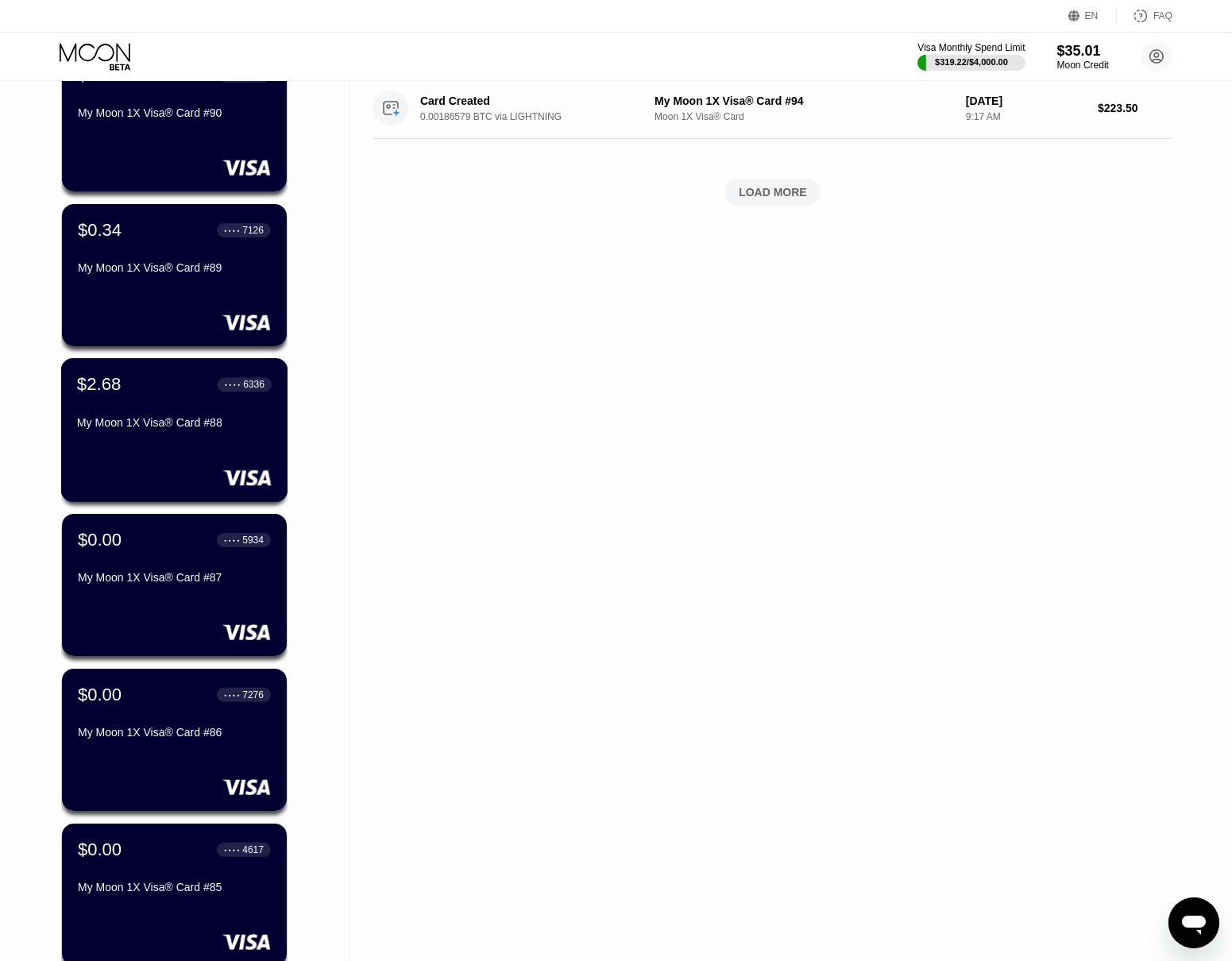
click at [192, 435] on div "My Moon 1X Visa® Card #88" at bounding box center [174, 425] width 195 height 19
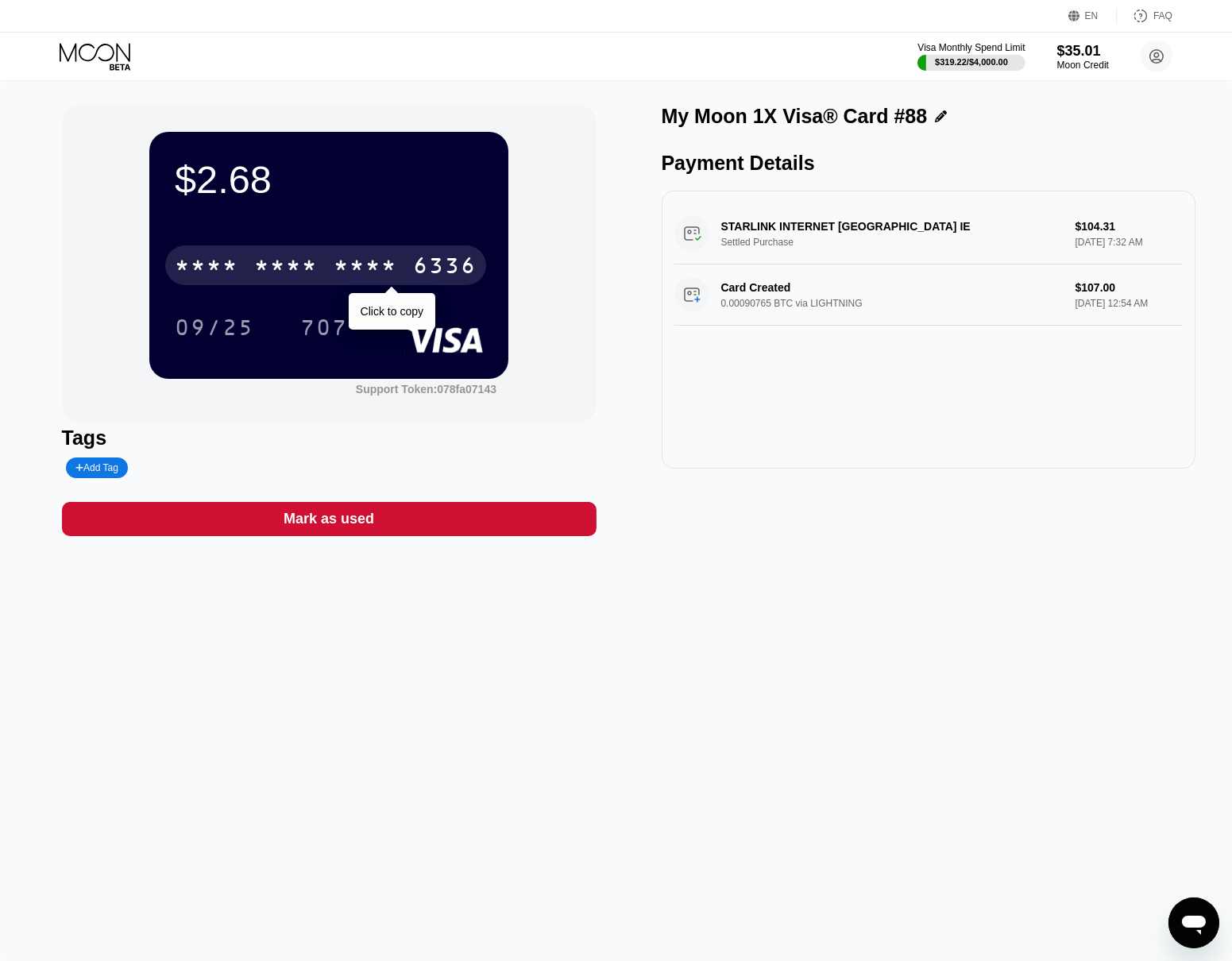
click at [346, 272] on div "* * * *" at bounding box center [365, 268] width 64 height 26
click at [854, 498] on div "My Moon 1X Visa® Card #88 Payment Details STARLINK INTERNET [GEOGRAPHIC_DATA] I…" at bounding box center [929, 321] width 534 height 431
click at [856, 501] on div "My Moon 1X Visa® Card #88 Payment Details STARLINK INTERNET [GEOGRAPHIC_DATA] I…" at bounding box center [929, 321] width 534 height 431
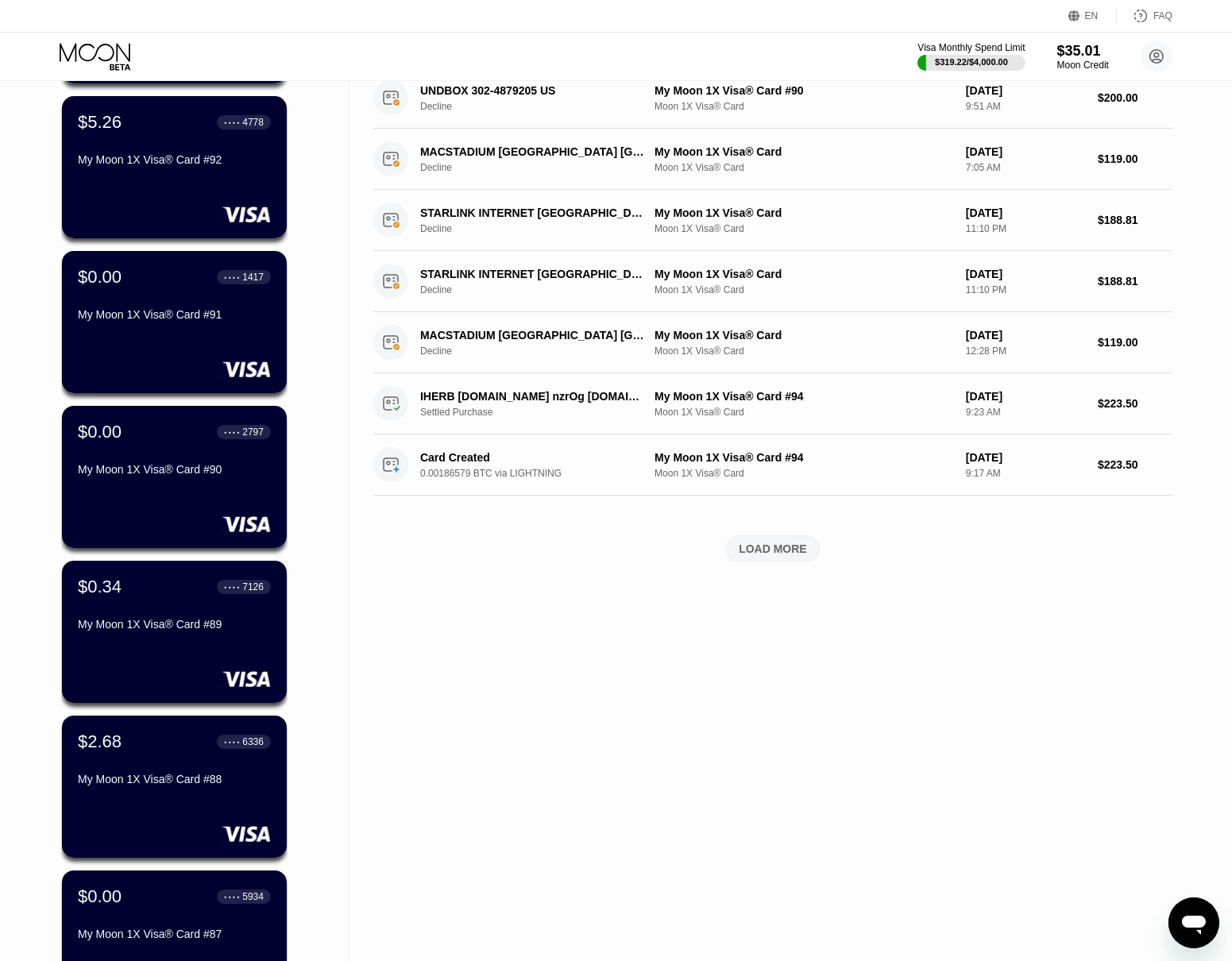
scroll to position [326, 0]
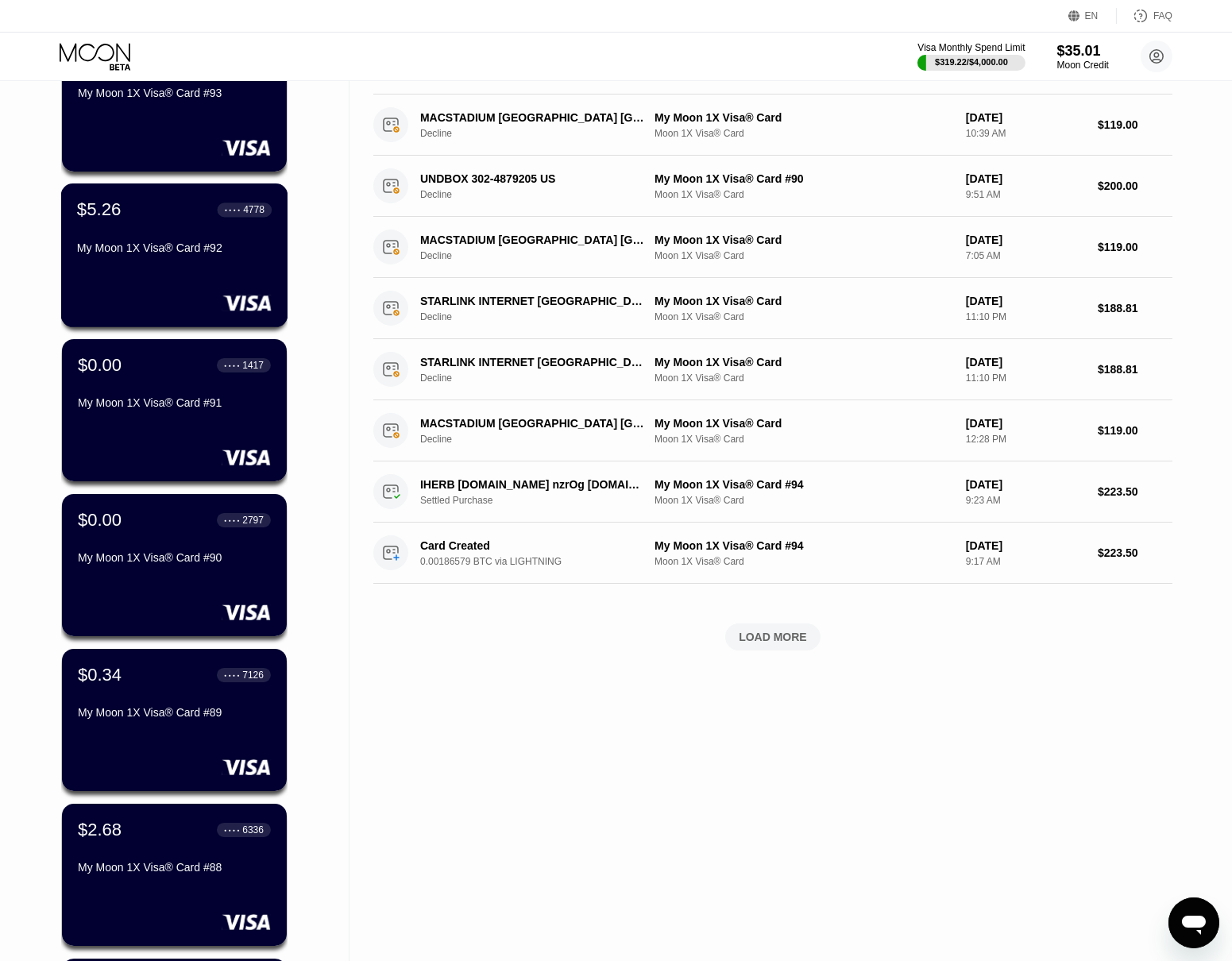
click at [210, 233] on div "$5.26 ● ● ● ● 4778 My Moon 1X Visa® Card #92" at bounding box center [174, 230] width 195 height 61
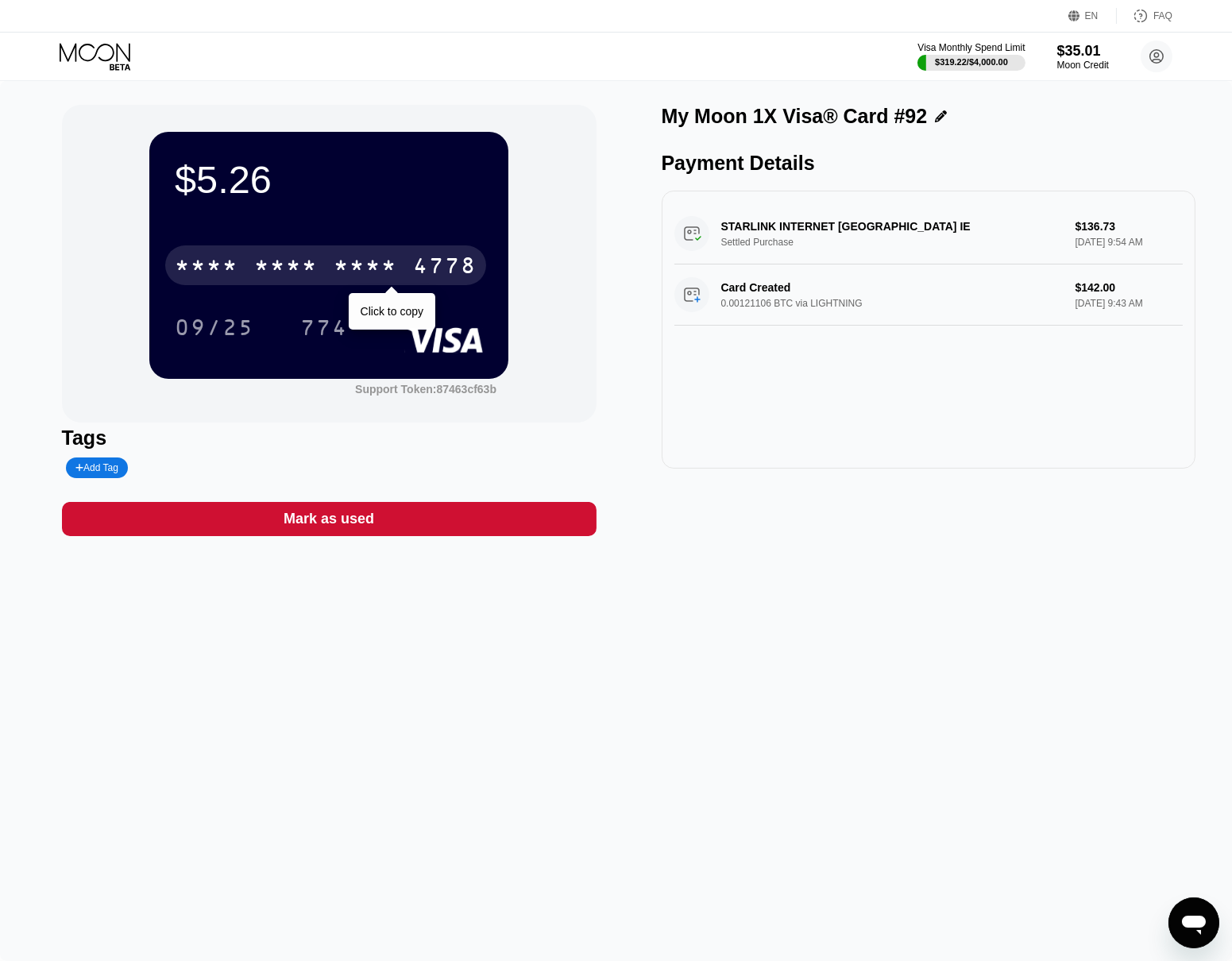
click at [395, 267] on div "* * * *" at bounding box center [365, 268] width 64 height 26
click at [911, 590] on div "$5.26 [CREDIT_CARD_NUMBER] Click to copy 09/25 774 Support Token: 87463cf63b Ta…" at bounding box center [616, 520] width 1232 height 880
click at [900, 644] on div "$5.26 [CREDIT_CARD_NUMBER] Click to copy 09/25 774 Support Token: 87463cf63b Ta…" at bounding box center [616, 520] width 1232 height 880
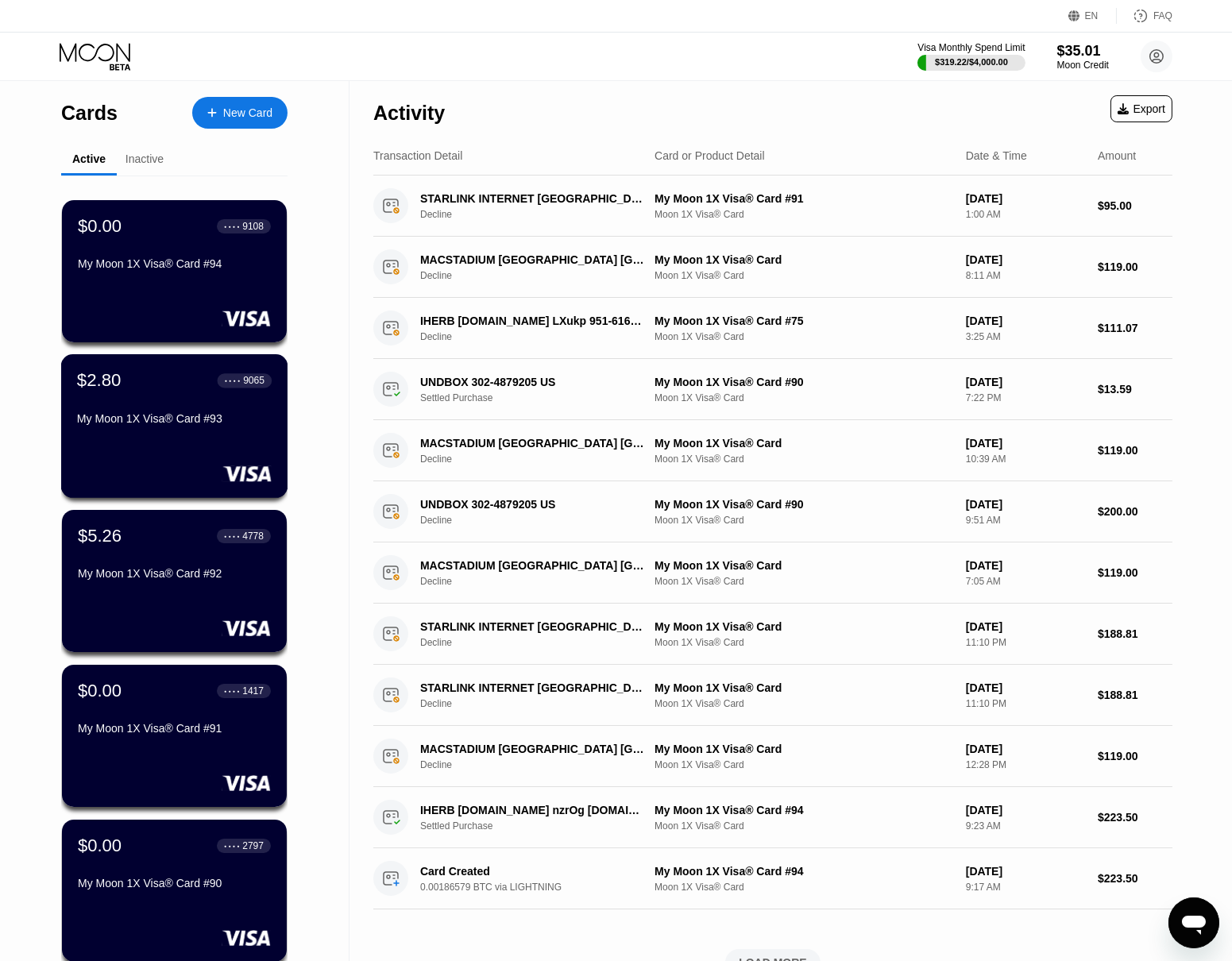
click at [187, 431] on div "My Moon 1X Visa® Card #93" at bounding box center [174, 421] width 195 height 19
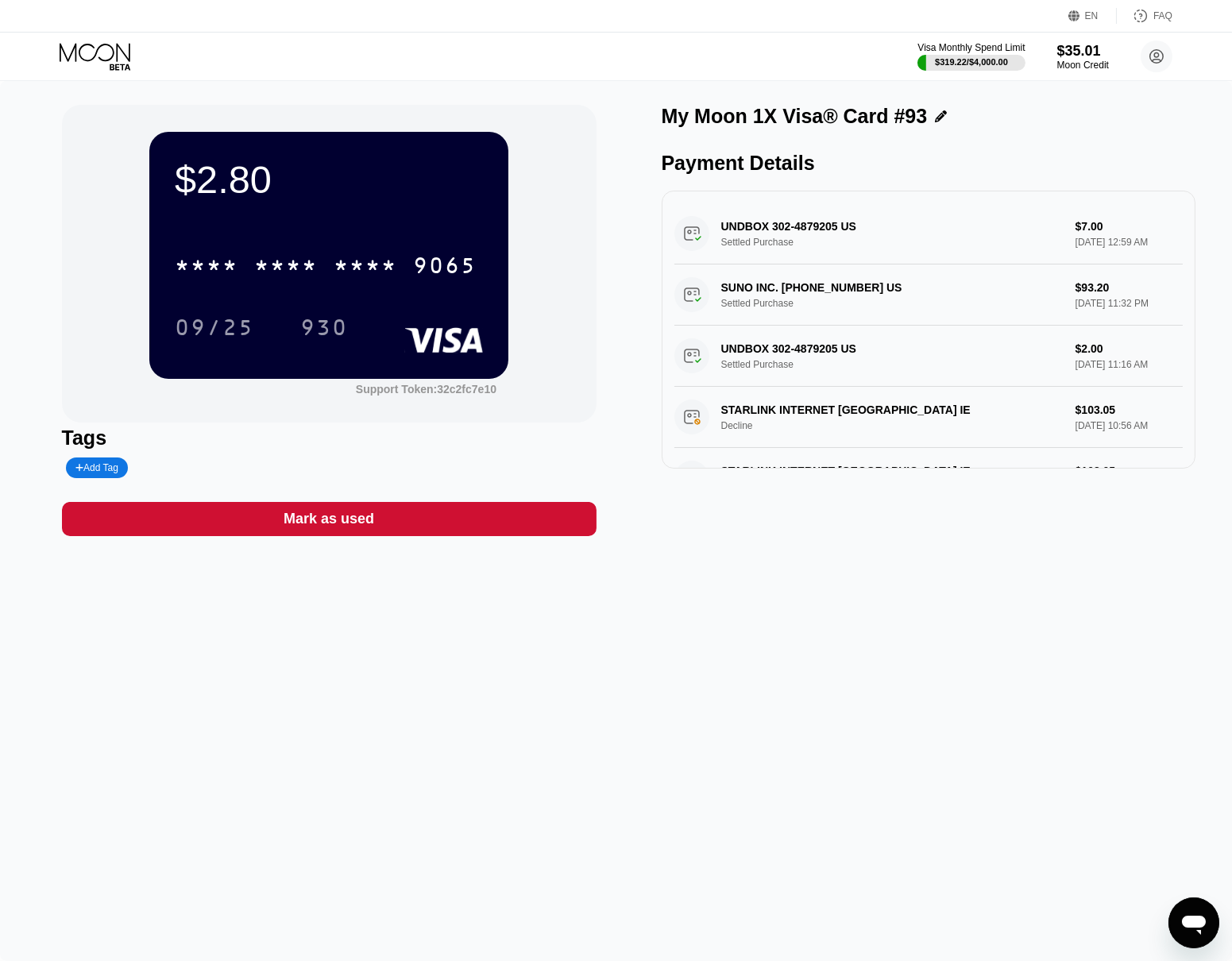
click at [111, 51] on icon at bounding box center [96, 57] width 74 height 28
